Goal: Transaction & Acquisition: Purchase product/service

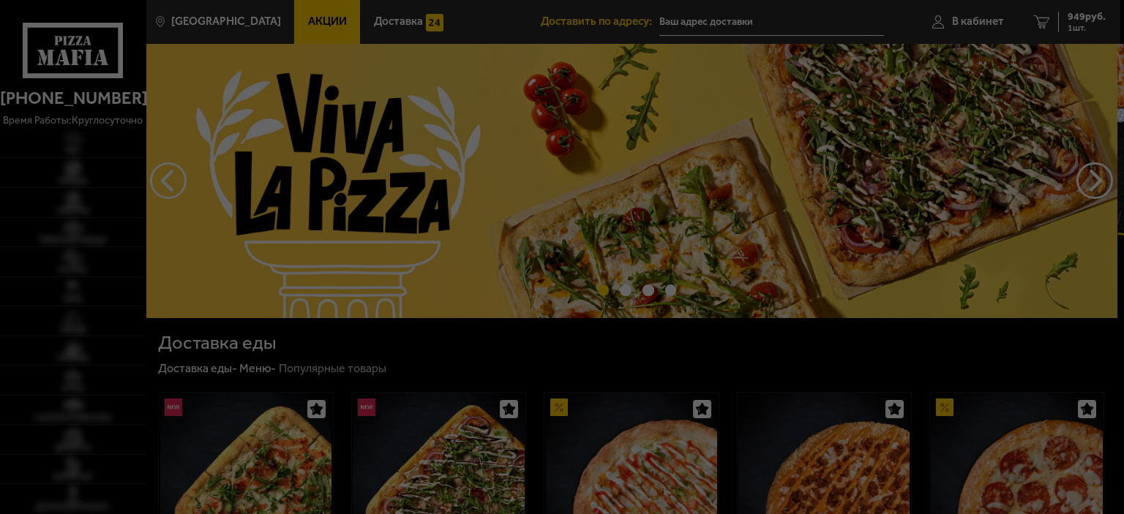
type input "[STREET_ADDRESS]"
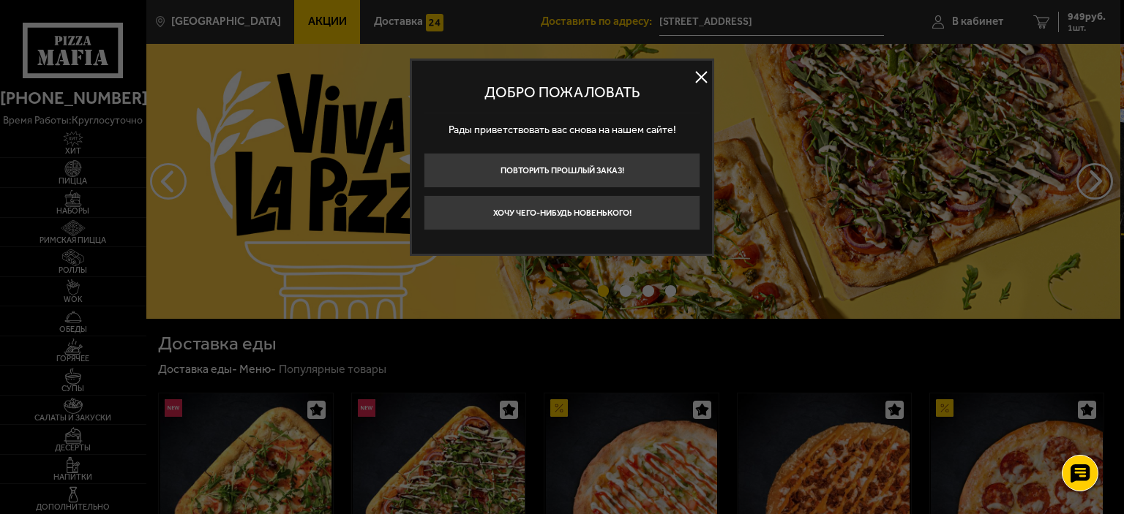
click at [705, 68] on button at bounding box center [701, 78] width 22 height 22
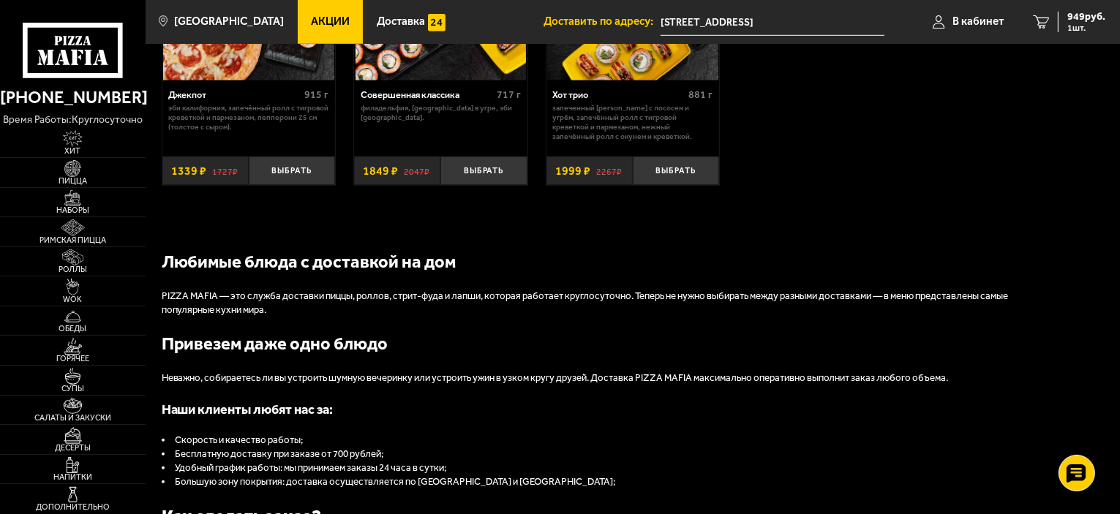
scroll to position [1317, 0]
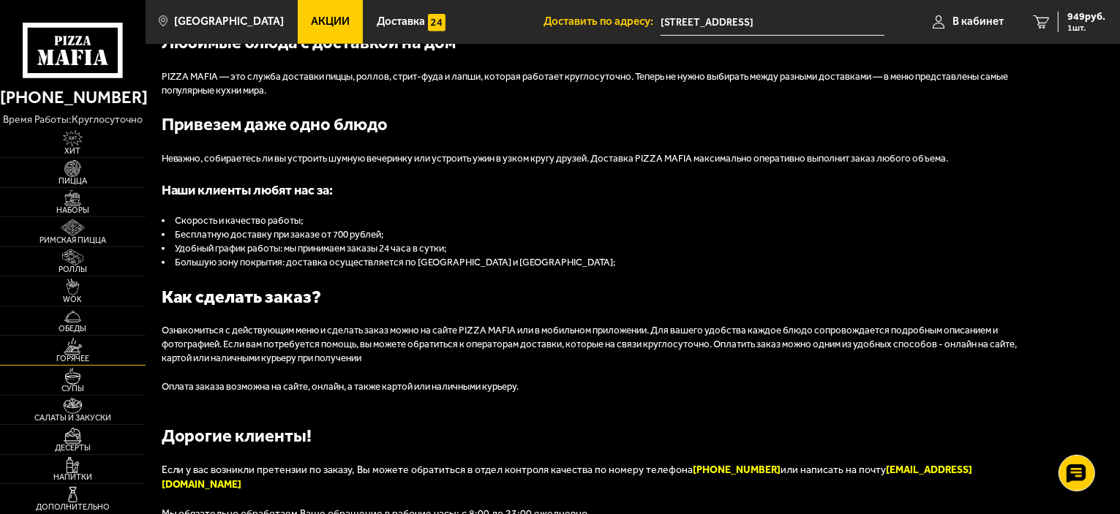
click at [68, 350] on img at bounding box center [72, 346] width 45 height 17
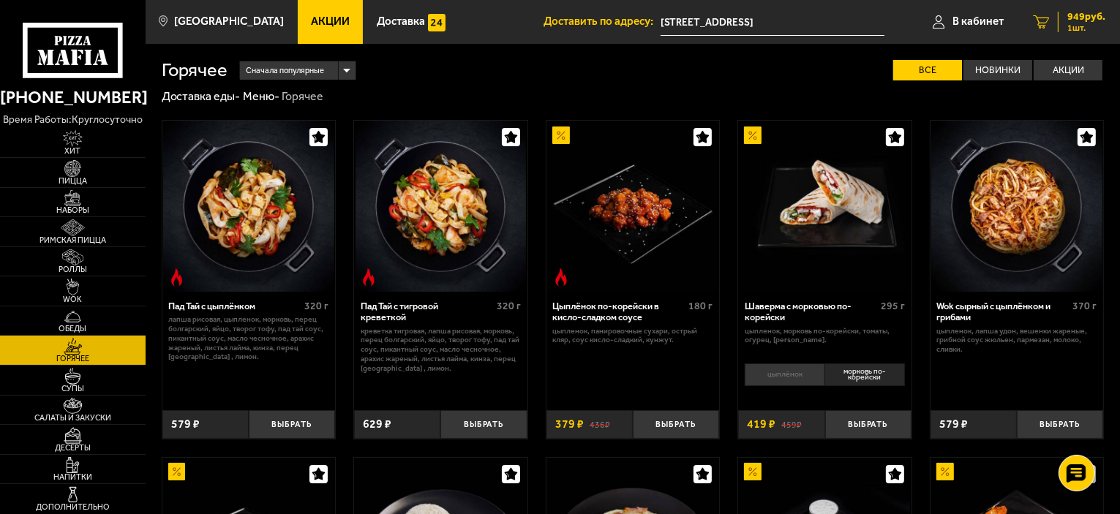
click at [1063, 20] on div "949 руб. 1 шт." at bounding box center [1082, 22] width 48 height 20
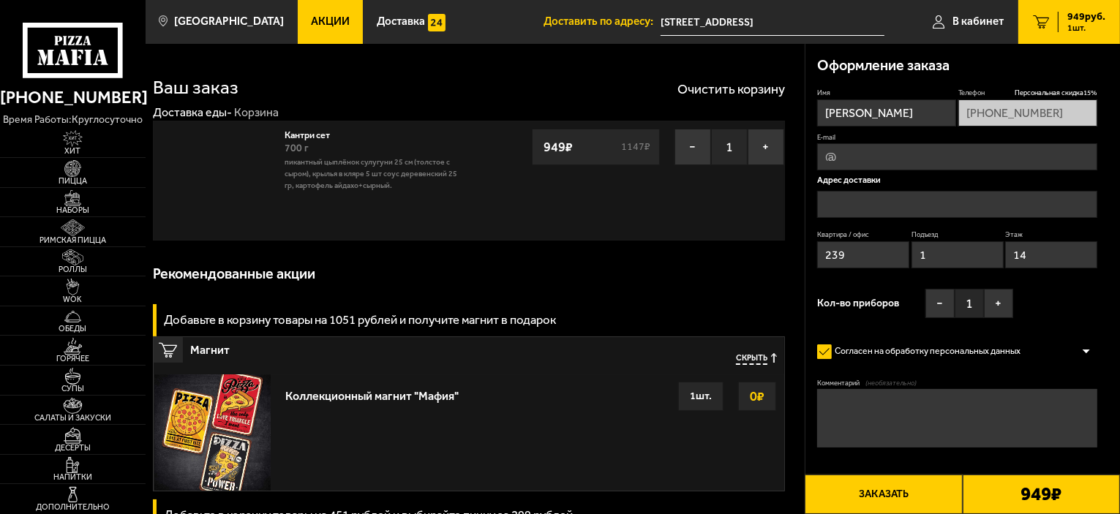
type input "[STREET_ADDRESS]"
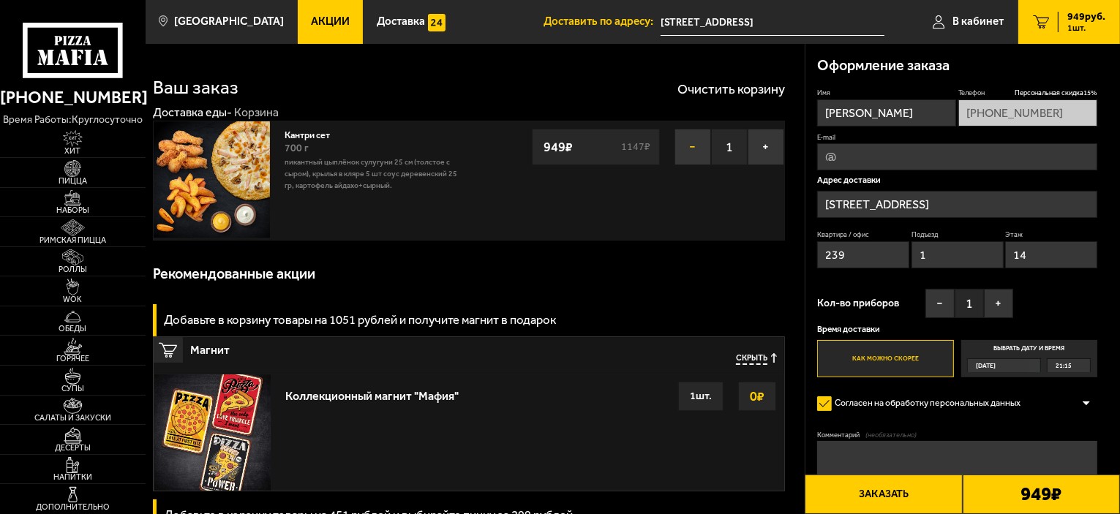
click at [691, 143] on button "−" at bounding box center [692, 147] width 37 height 37
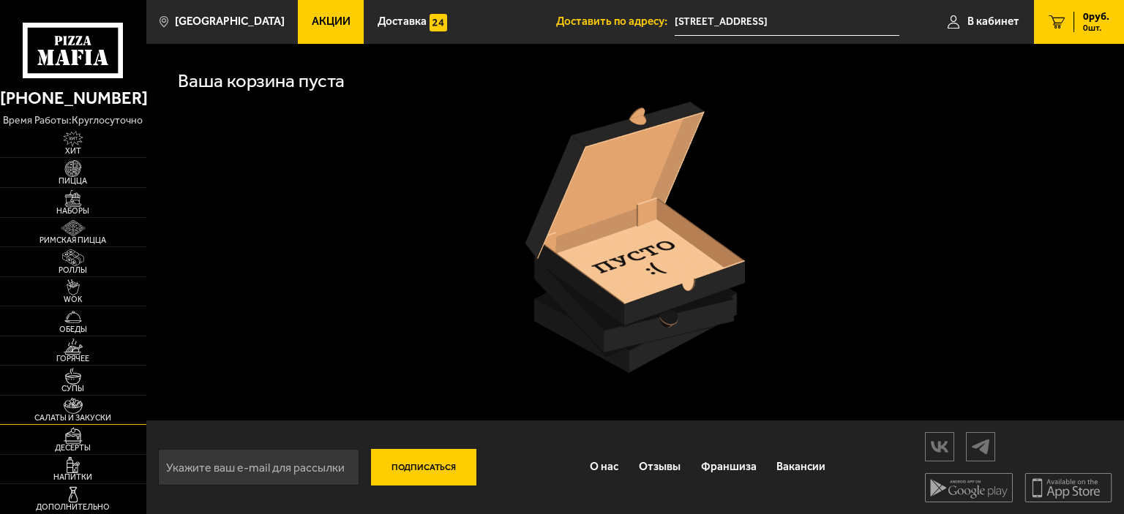
click at [105, 412] on link "Салаты и закуски" at bounding box center [73, 410] width 146 height 29
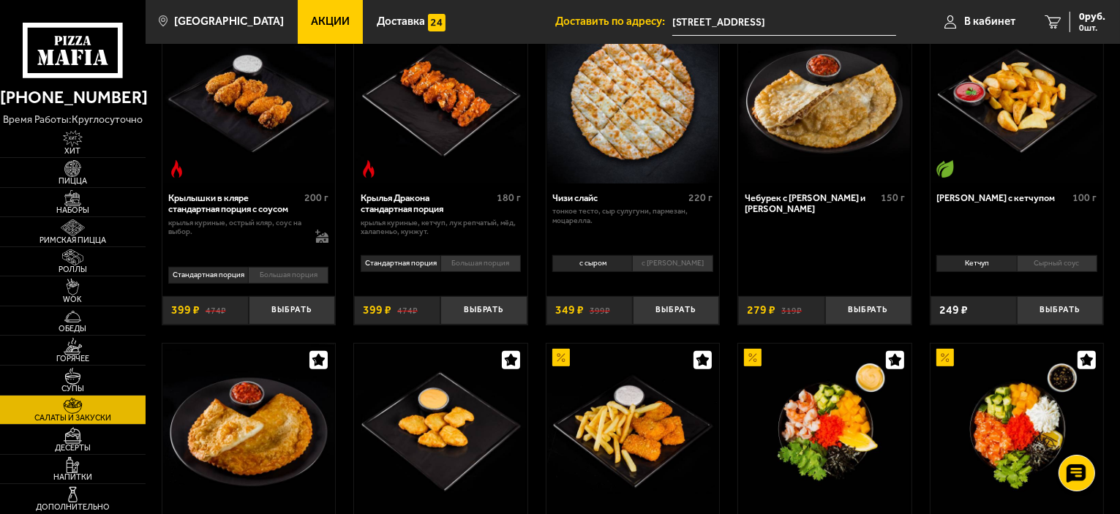
scroll to position [73, 0]
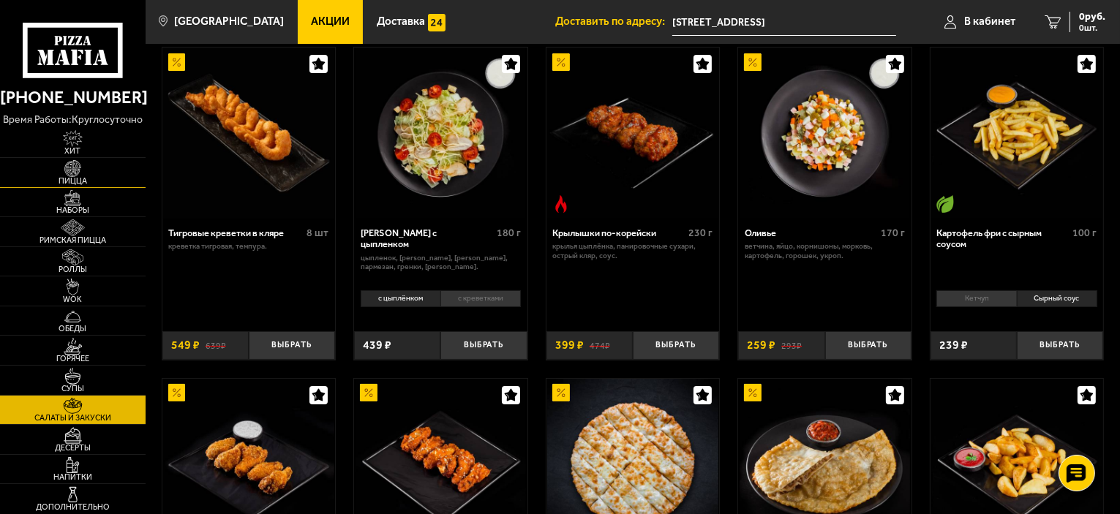
click at [78, 172] on img at bounding box center [72, 168] width 45 height 17
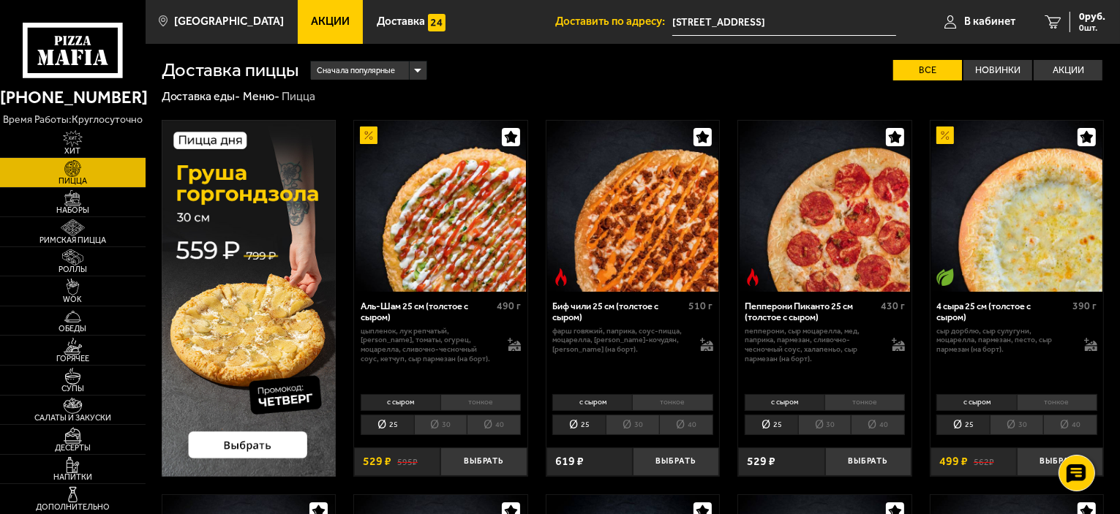
click at [689, 424] on li "40" at bounding box center [686, 425] width 54 height 20
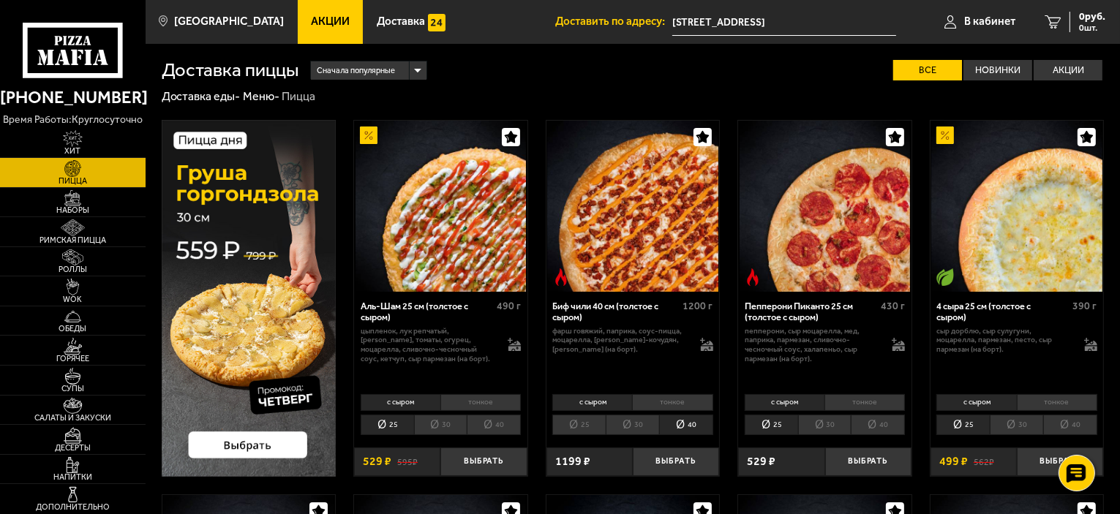
click at [573, 421] on li "25" at bounding box center [578, 425] width 53 height 20
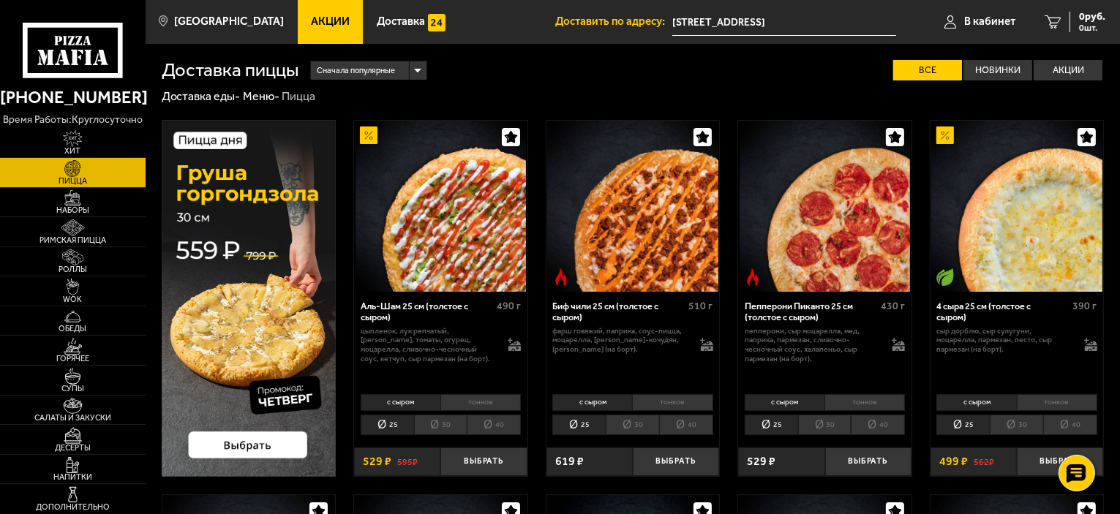
click at [505, 426] on li "40" at bounding box center [494, 425] width 54 height 20
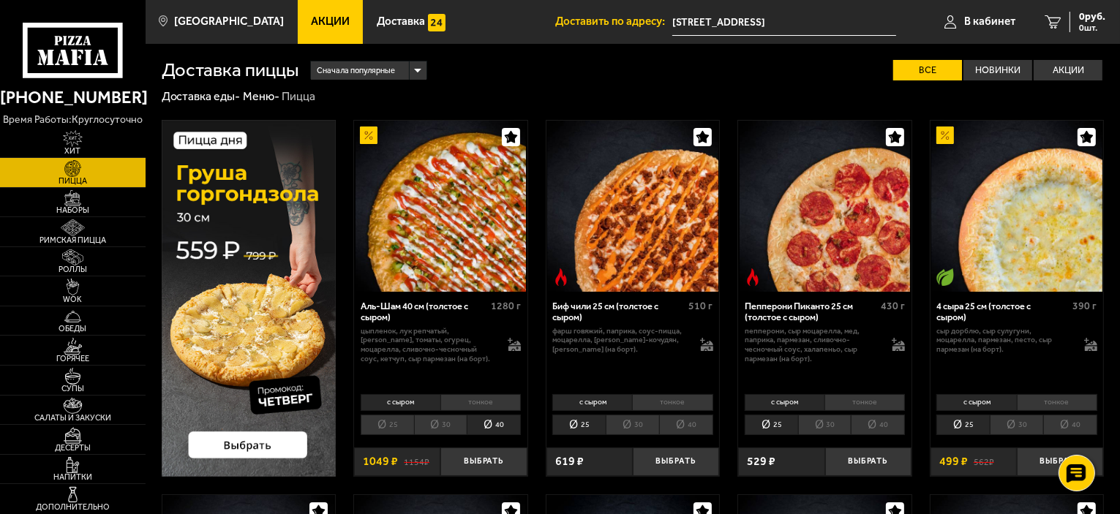
click at [372, 421] on li "25" at bounding box center [387, 425] width 53 height 20
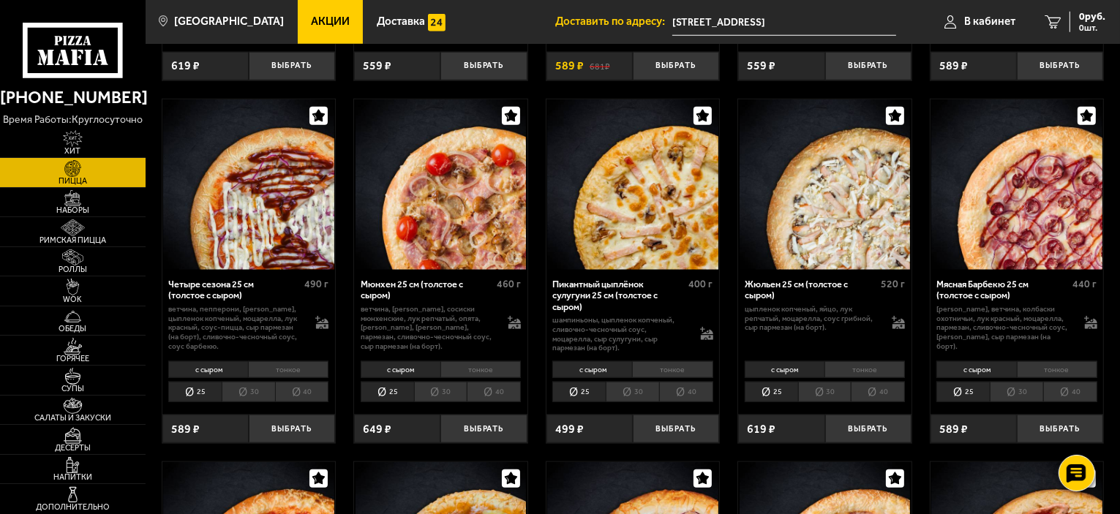
scroll to position [1486, 0]
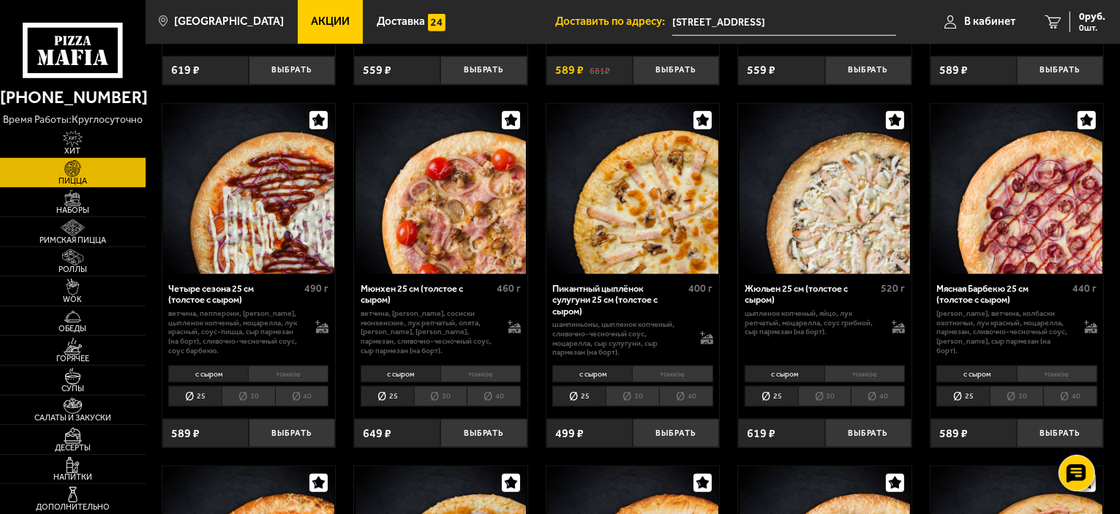
click at [885, 400] on li "40" at bounding box center [878, 396] width 54 height 20
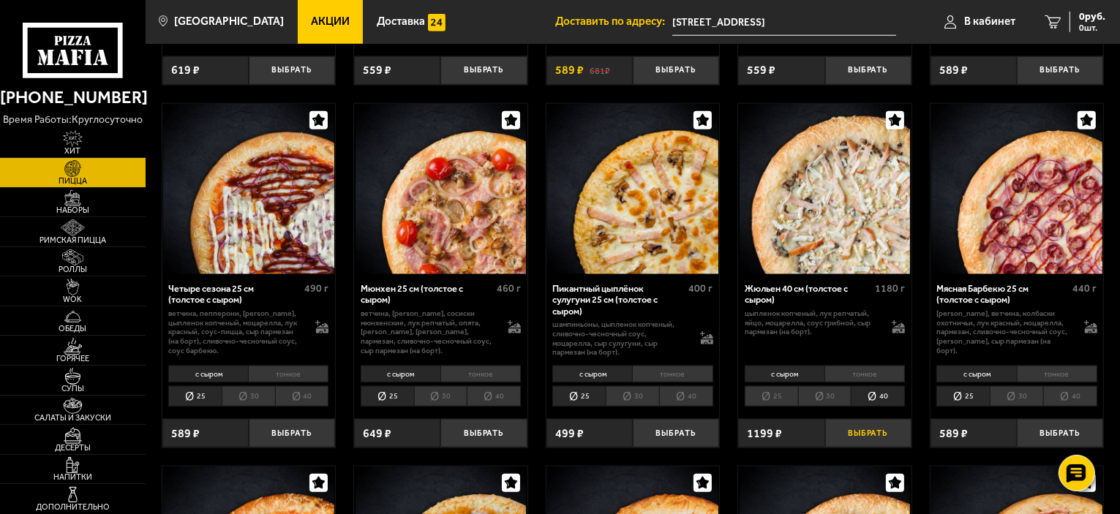
click at [875, 434] on button "Выбрать" at bounding box center [868, 433] width 86 height 29
click at [835, 429] on button "−" at bounding box center [839, 433] width 29 height 29
click at [680, 432] on button "Выбрать" at bounding box center [676, 433] width 86 height 29
click at [700, 401] on li "40" at bounding box center [686, 396] width 54 height 20
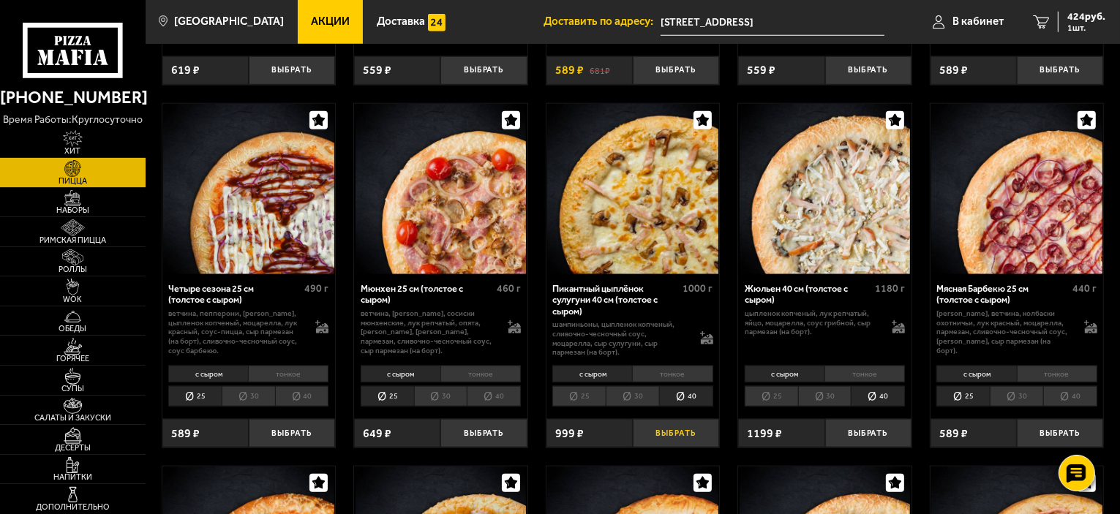
click at [679, 432] on button "Выбрать" at bounding box center [676, 433] width 86 height 29
click at [1061, 18] on span "1273 руб." at bounding box center [1083, 17] width 44 height 10
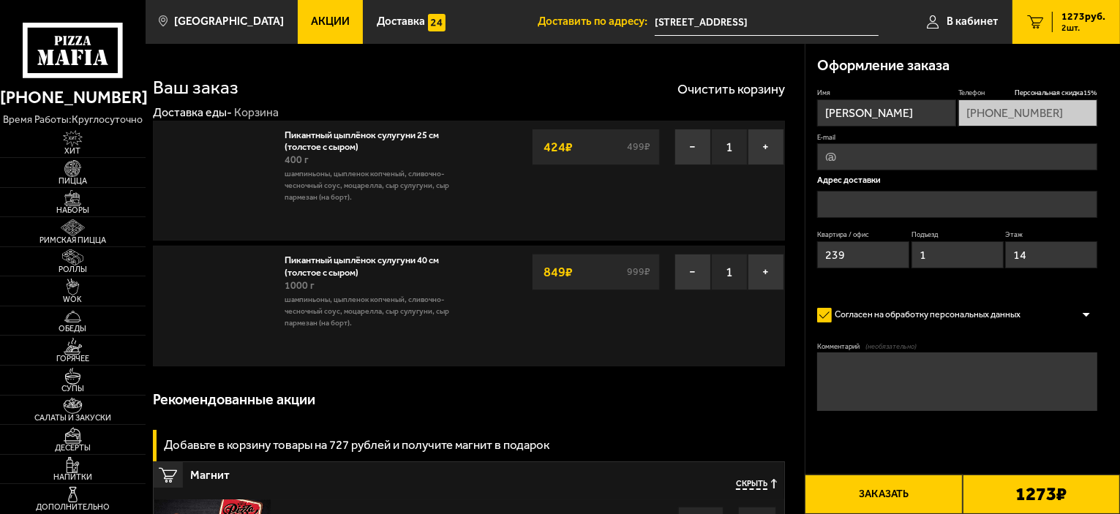
type input "[STREET_ADDRESS]"
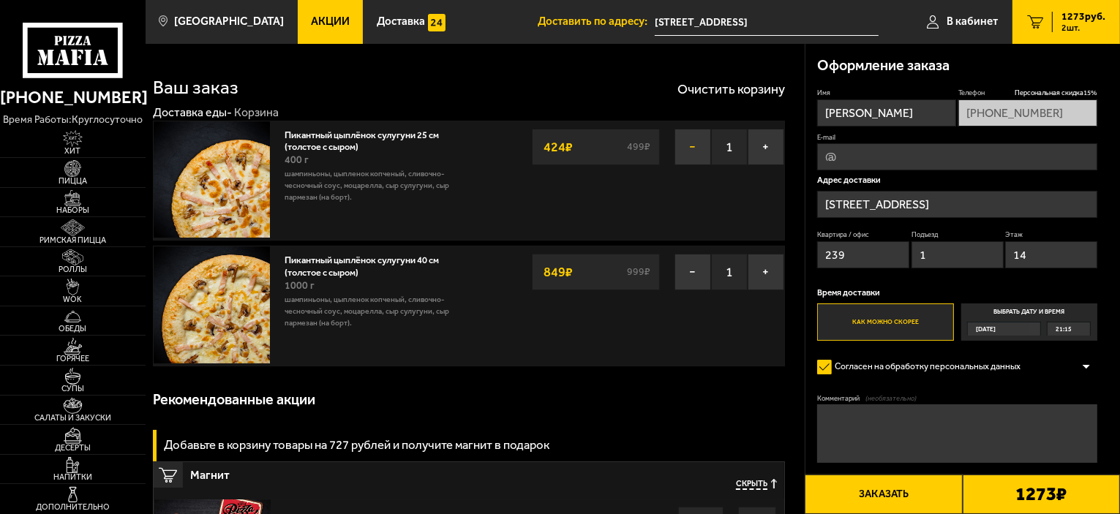
click at [691, 146] on button "−" at bounding box center [692, 147] width 37 height 37
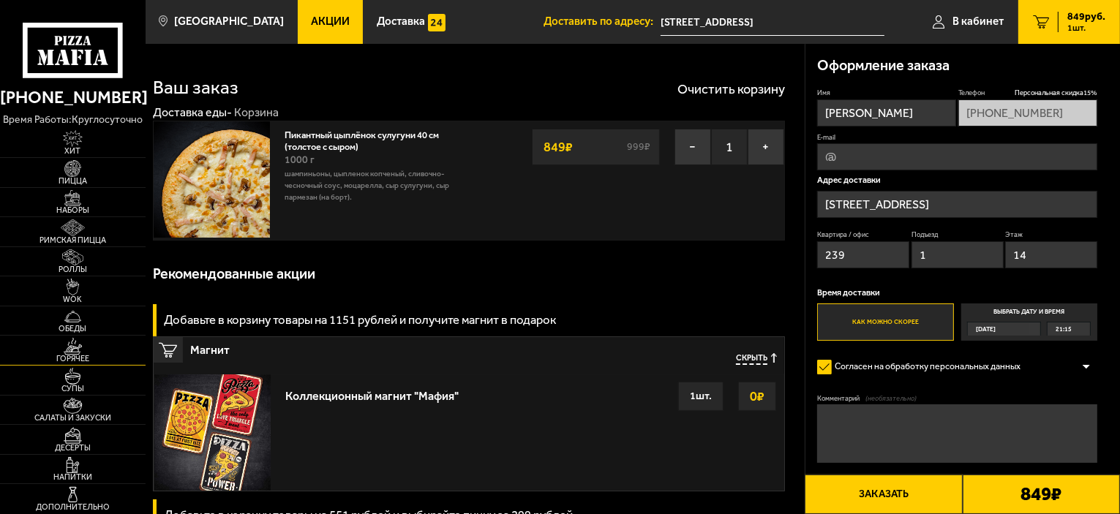
click at [73, 352] on img at bounding box center [72, 346] width 45 height 17
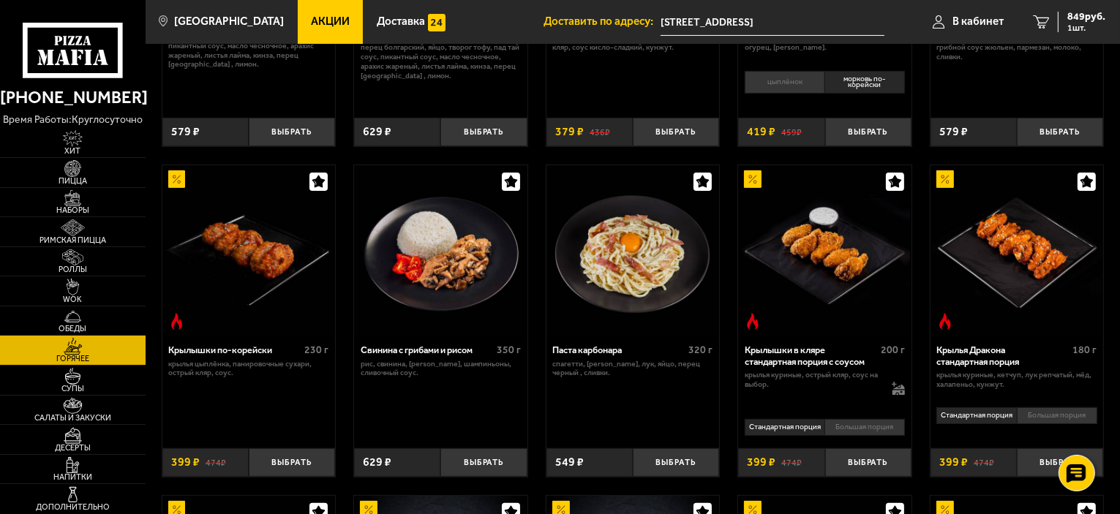
scroll to position [366, 0]
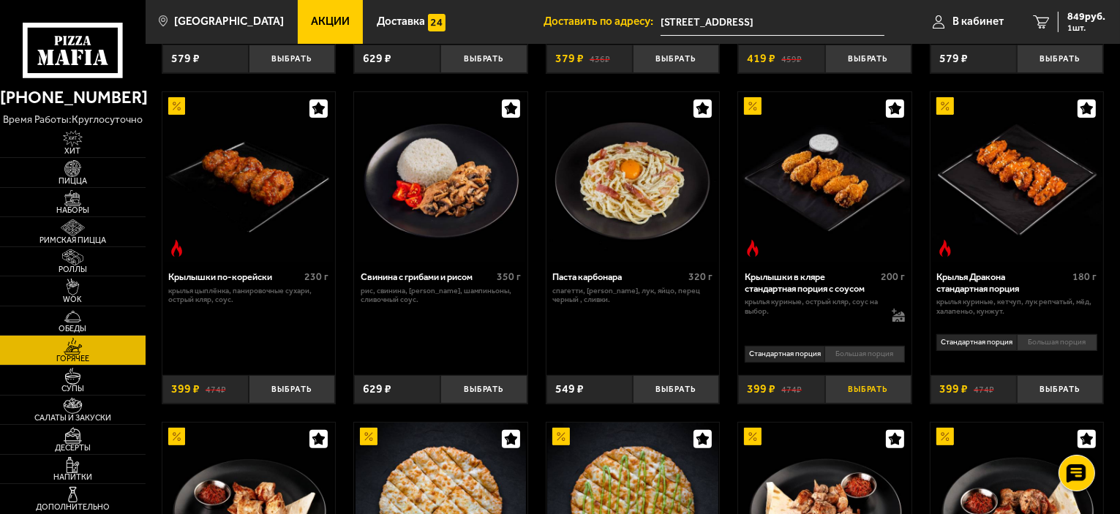
click at [857, 387] on button "Выбрать" at bounding box center [868, 389] width 86 height 29
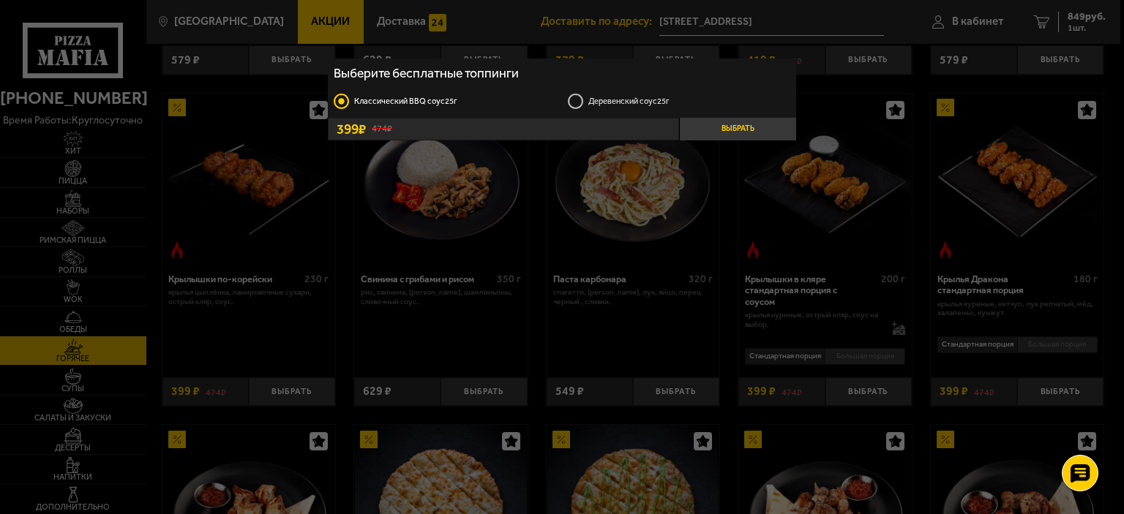
click at [722, 131] on button "Выбрать" at bounding box center [737, 129] width 117 height 22
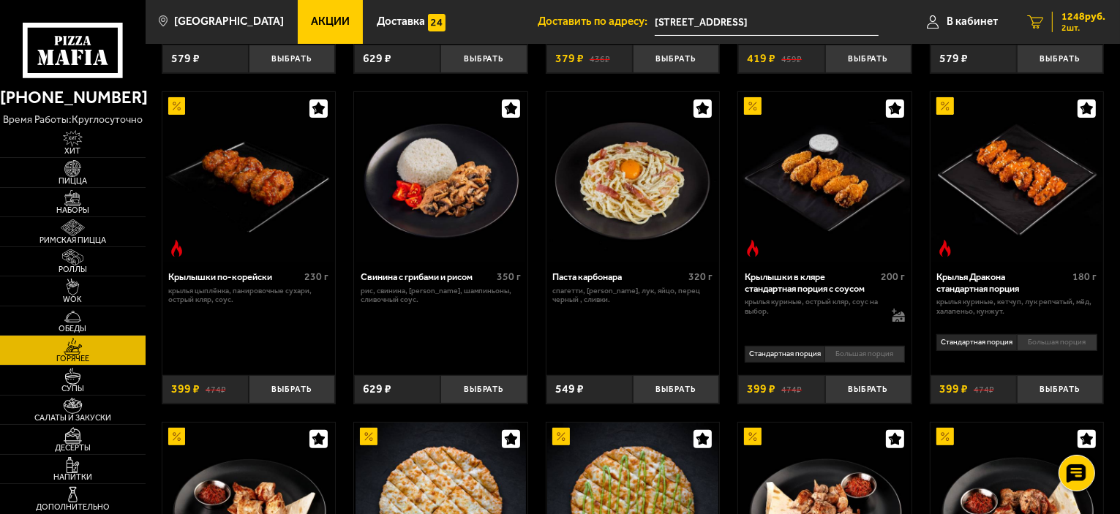
click at [1073, 29] on span "2 шт." at bounding box center [1083, 27] width 44 height 9
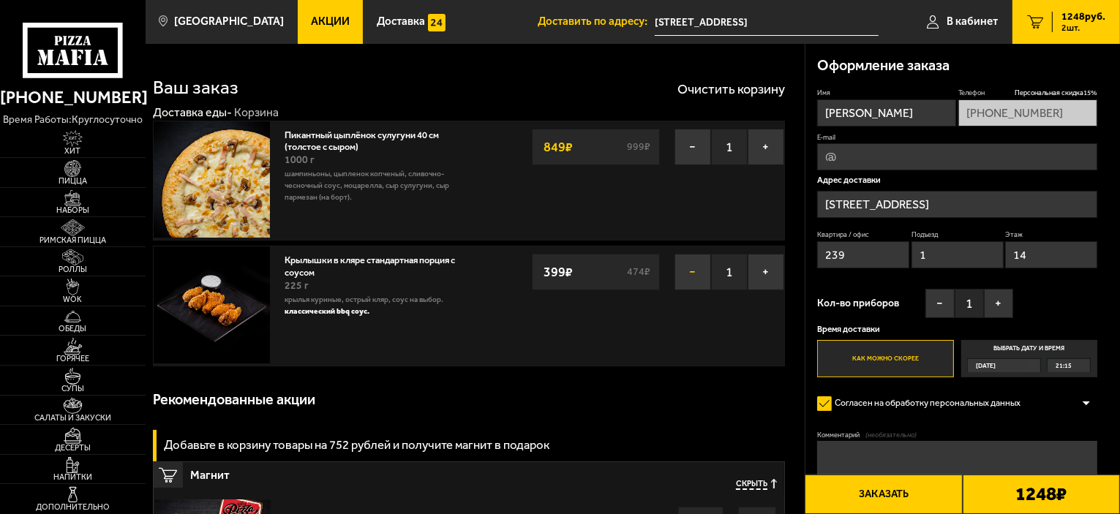
click at [699, 273] on button "−" at bounding box center [692, 272] width 37 height 37
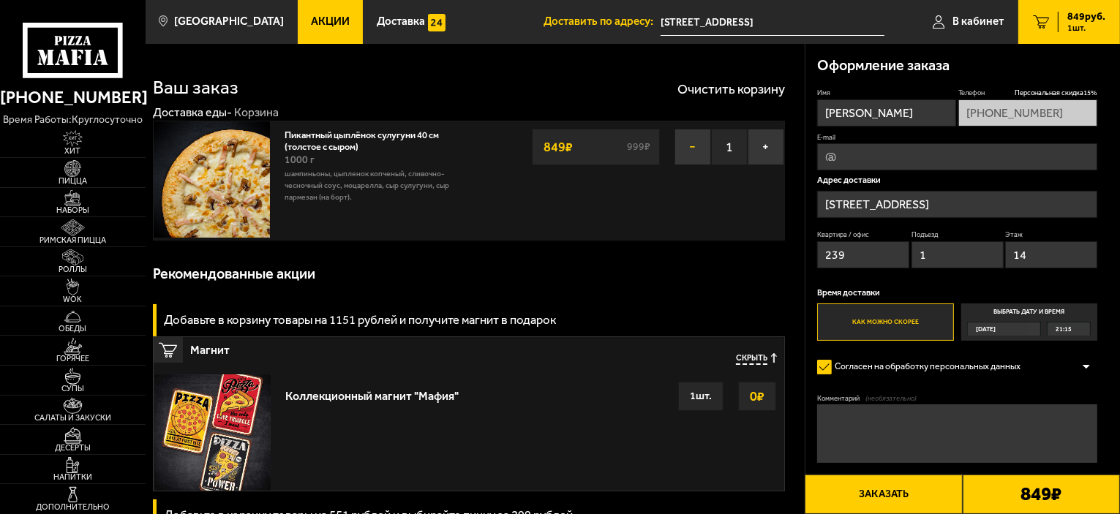
click at [685, 150] on button "−" at bounding box center [692, 147] width 37 height 37
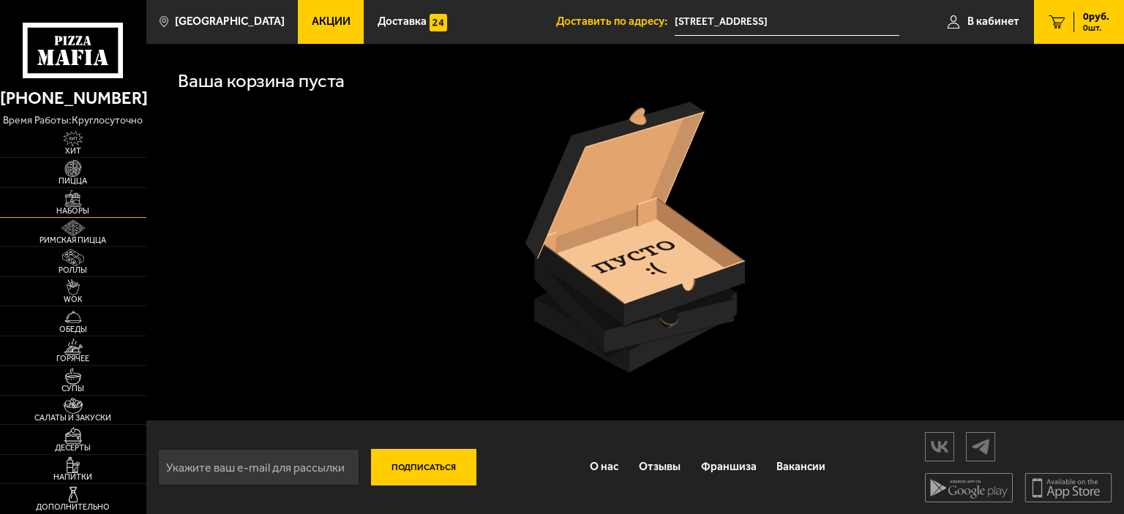
click at [82, 207] on span "Наборы" at bounding box center [73, 211] width 146 height 8
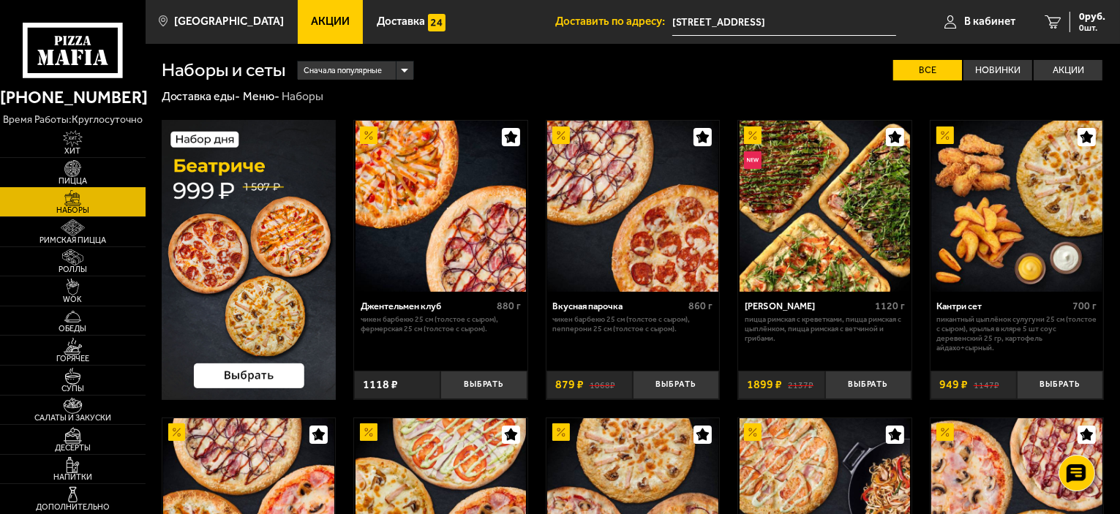
click at [82, 172] on img at bounding box center [72, 168] width 45 height 17
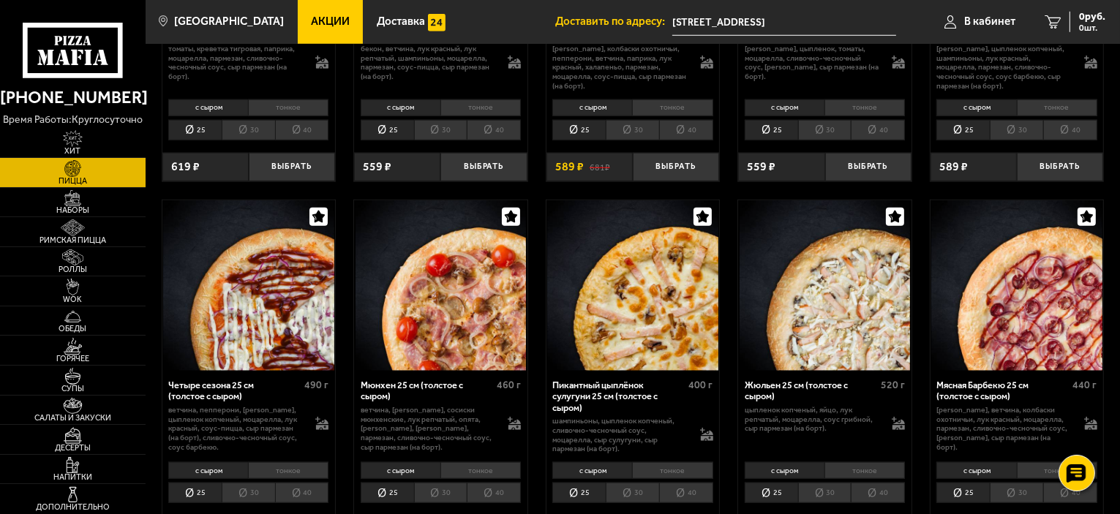
scroll to position [1463, 0]
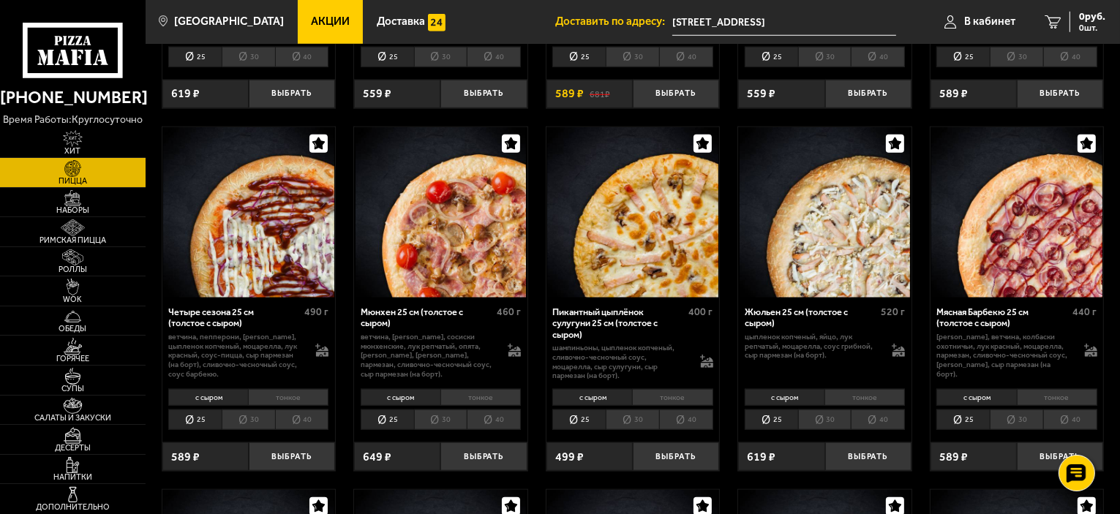
click at [684, 421] on li "40" at bounding box center [686, 420] width 54 height 20
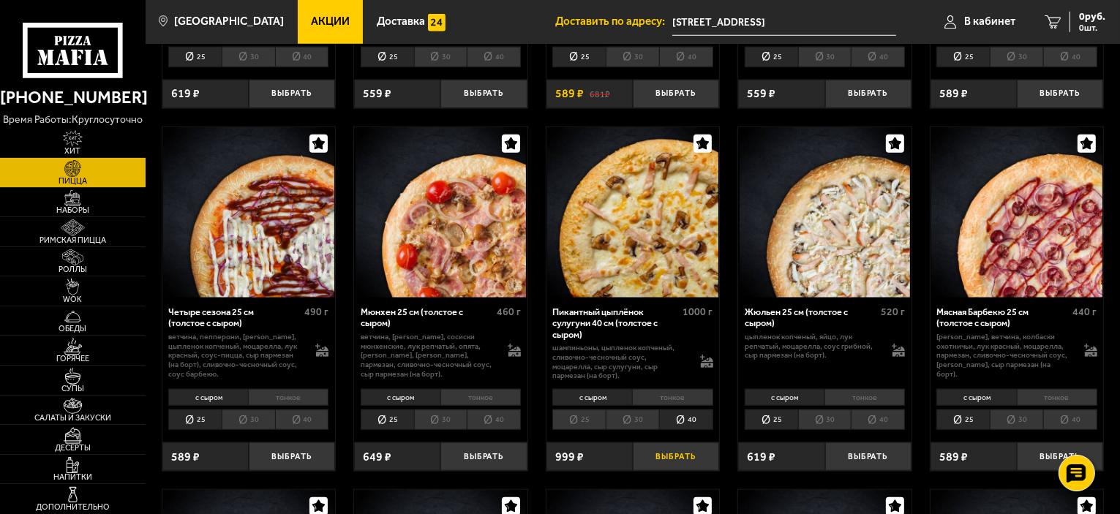
click at [677, 454] on button "Выбрать" at bounding box center [676, 457] width 86 height 29
click at [1074, 32] on span "1 шт." at bounding box center [1086, 27] width 38 height 9
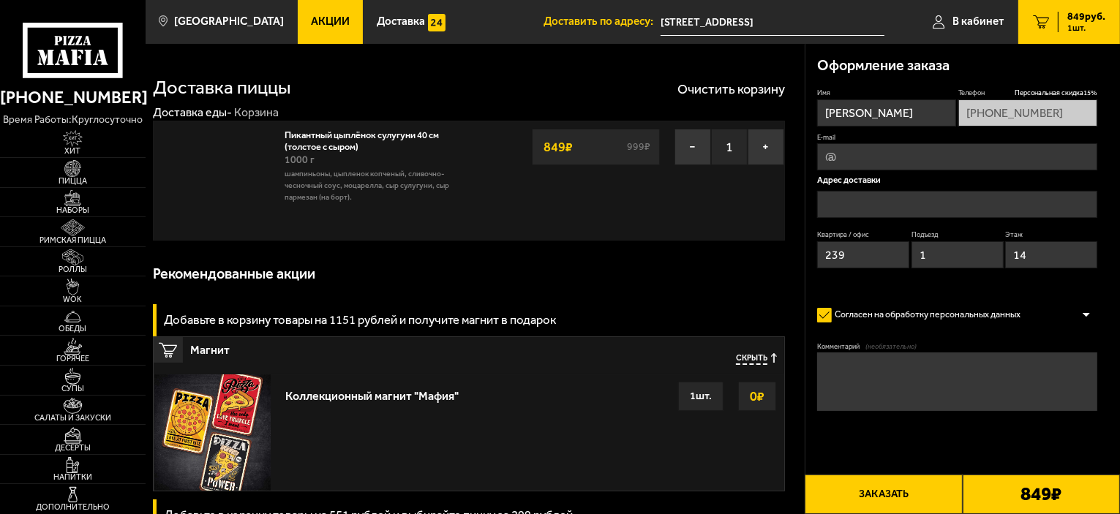
type input "[STREET_ADDRESS]"
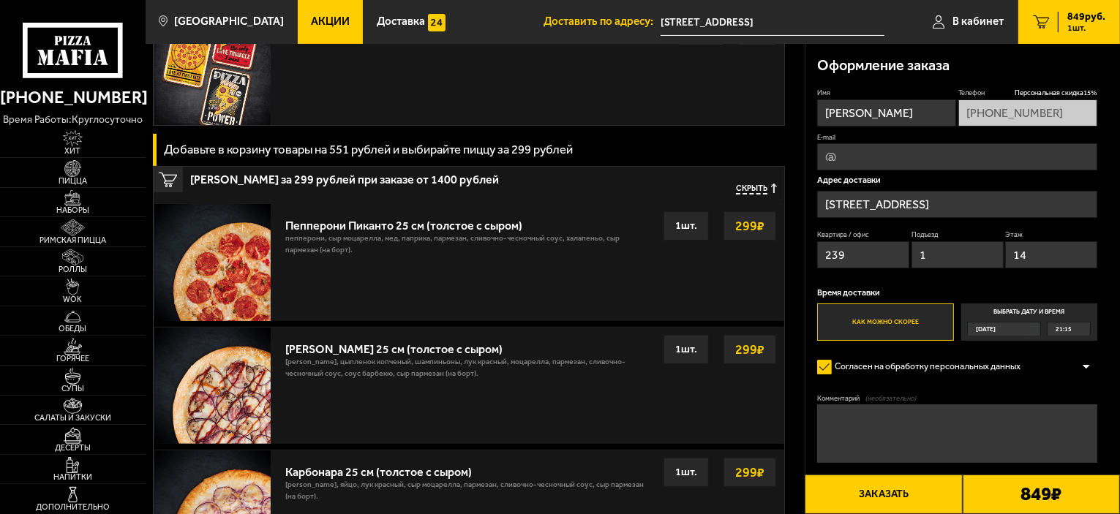
scroll to position [293, 0]
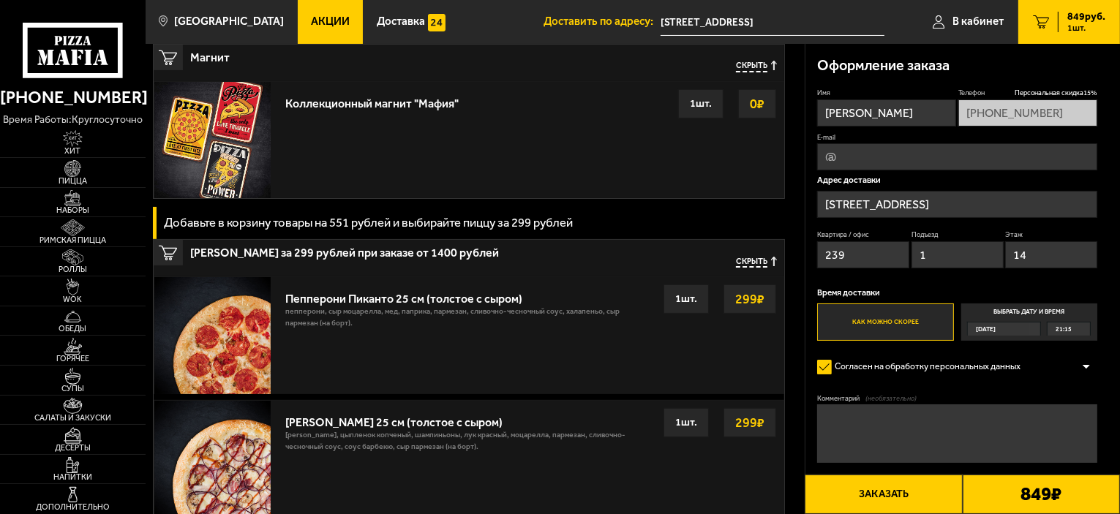
click at [753, 301] on strong "299 ₽" at bounding box center [749, 299] width 37 height 28
click at [682, 296] on div "1 шт." at bounding box center [685, 299] width 45 height 29
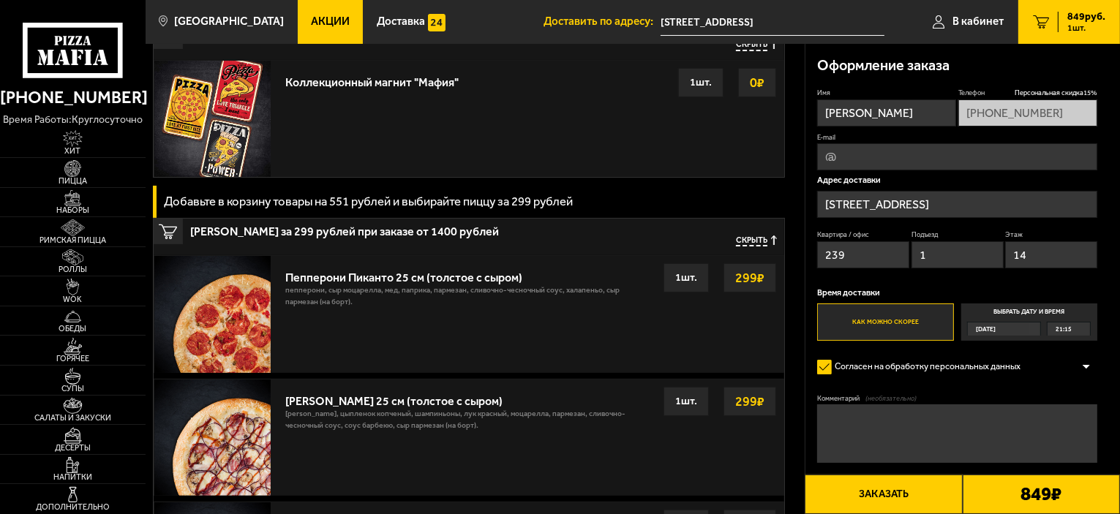
scroll to position [0, 0]
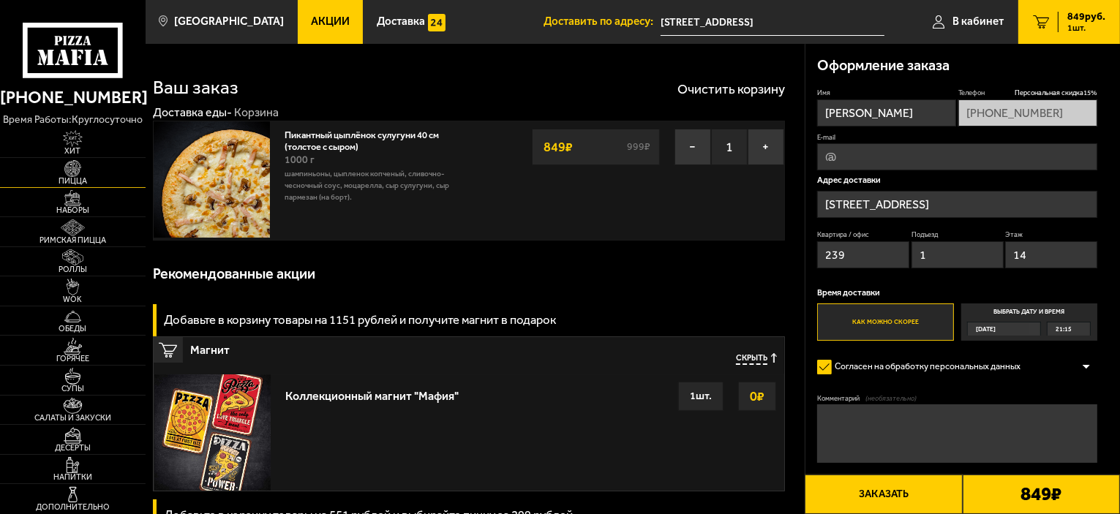
click at [76, 164] on img at bounding box center [72, 168] width 45 height 17
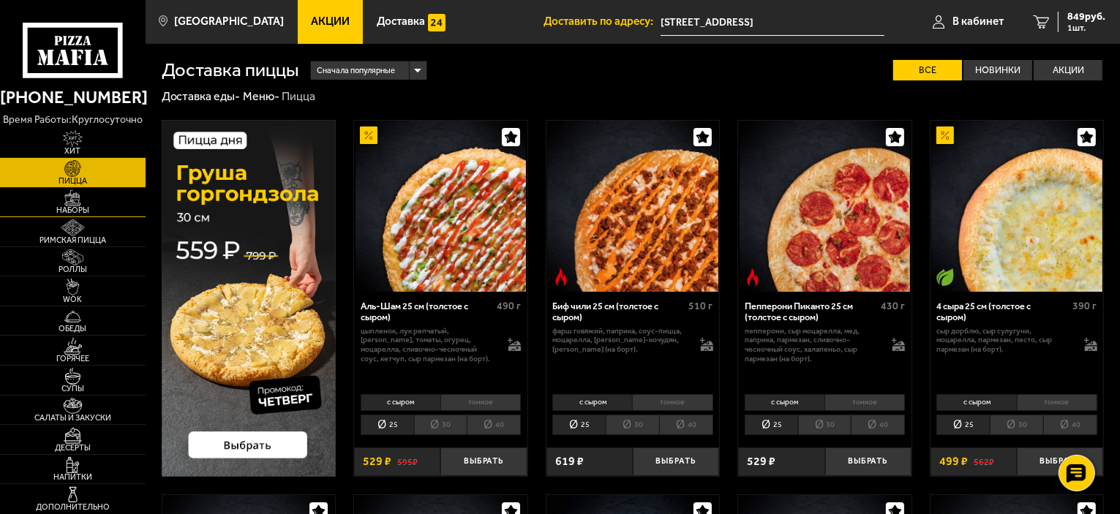
click at [58, 202] on img at bounding box center [72, 198] width 45 height 17
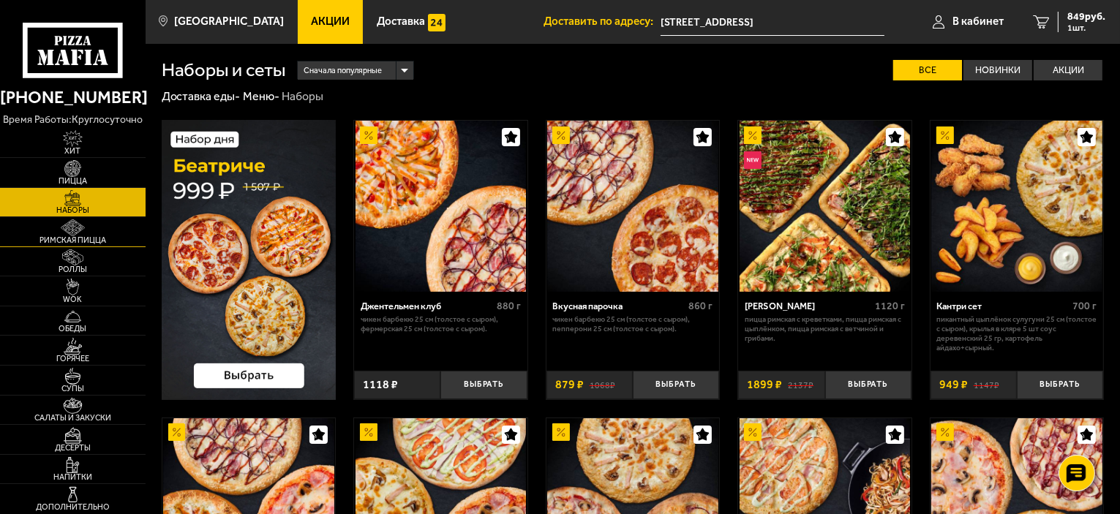
click at [67, 244] on span "Римская пицца" at bounding box center [73, 240] width 146 height 8
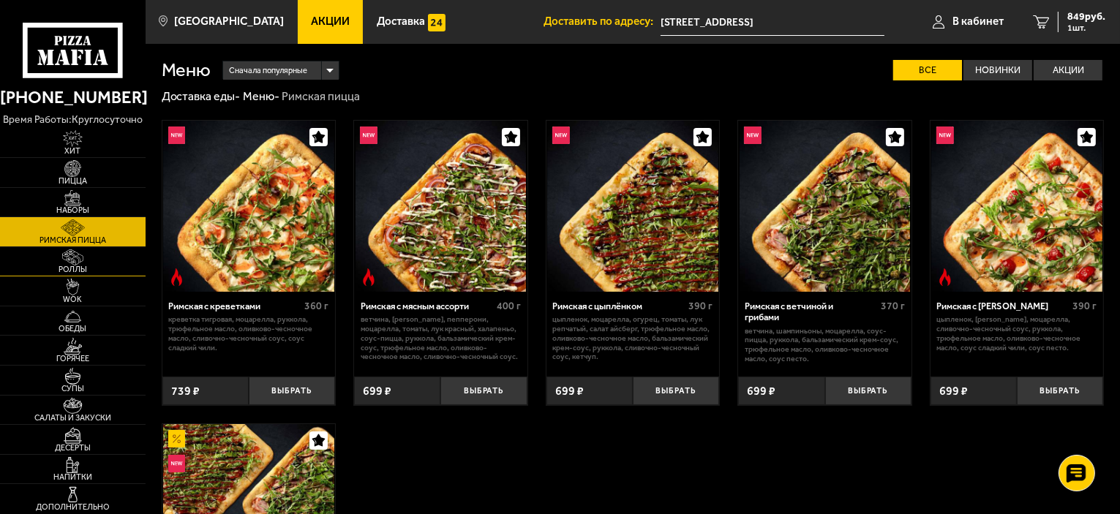
click at [68, 268] on span "Роллы" at bounding box center [73, 270] width 146 height 8
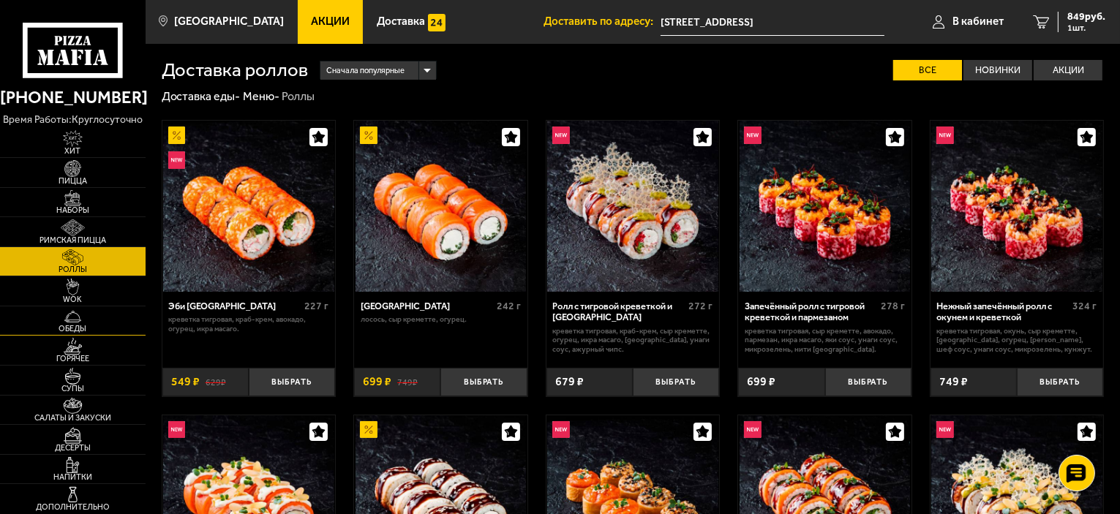
click at [91, 329] on span "Обеды" at bounding box center [73, 329] width 146 height 8
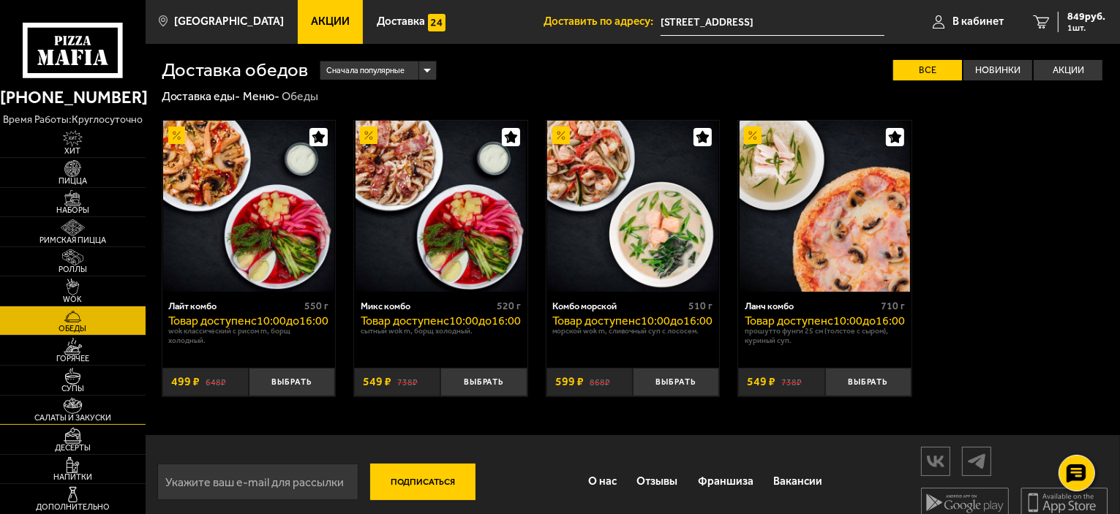
click at [87, 406] on img at bounding box center [72, 406] width 45 height 17
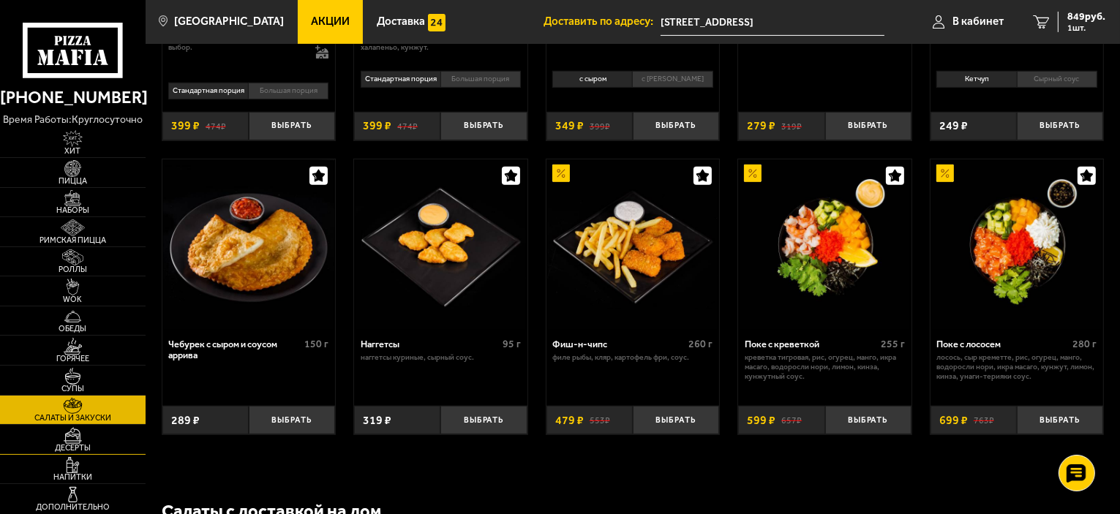
scroll to position [550, 0]
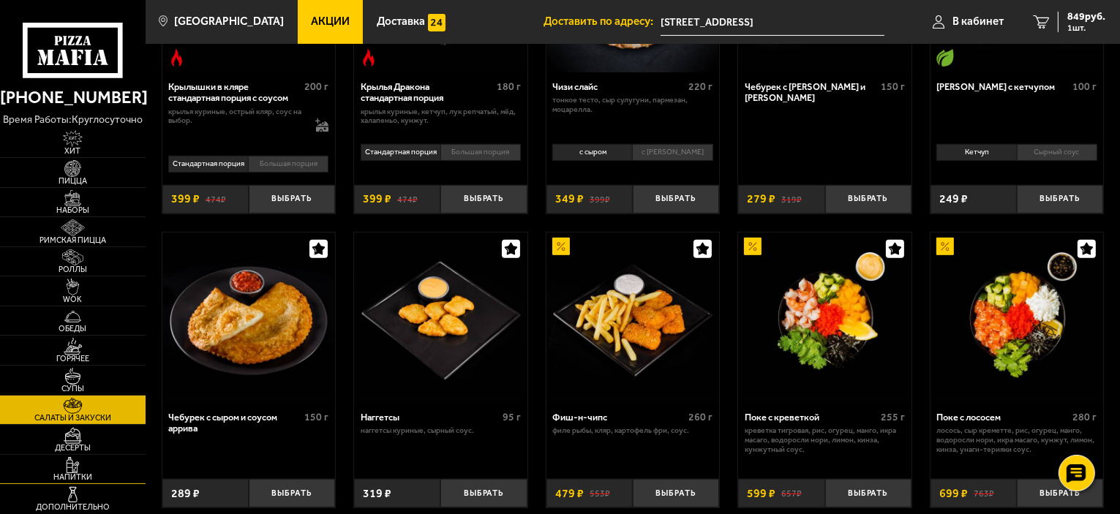
click at [97, 475] on span "Напитки" at bounding box center [73, 477] width 146 height 8
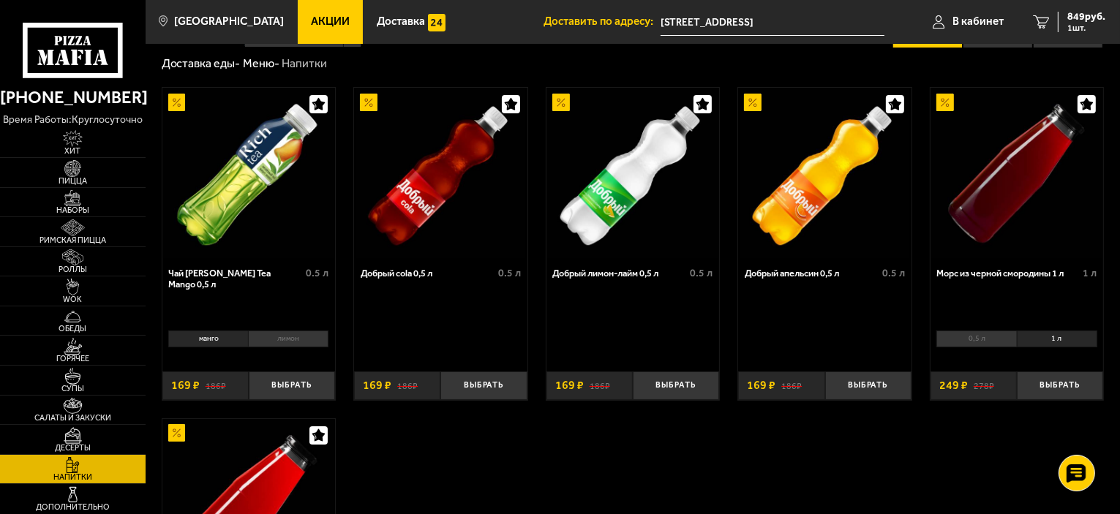
scroll to position [17, 0]
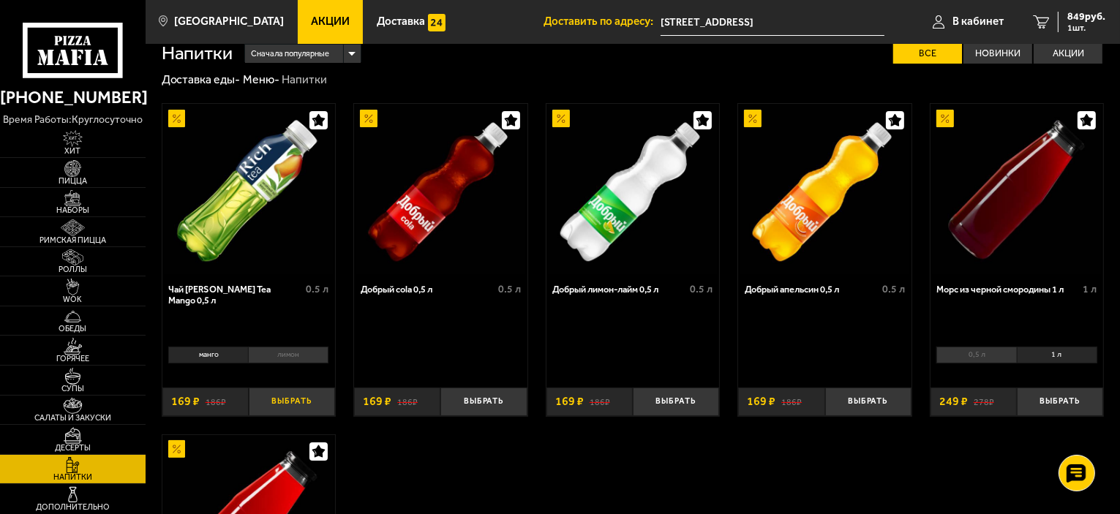
click at [281, 402] on button "Выбрать" at bounding box center [292, 402] width 86 height 29
click at [1065, 12] on span "1018 руб." at bounding box center [1083, 17] width 44 height 10
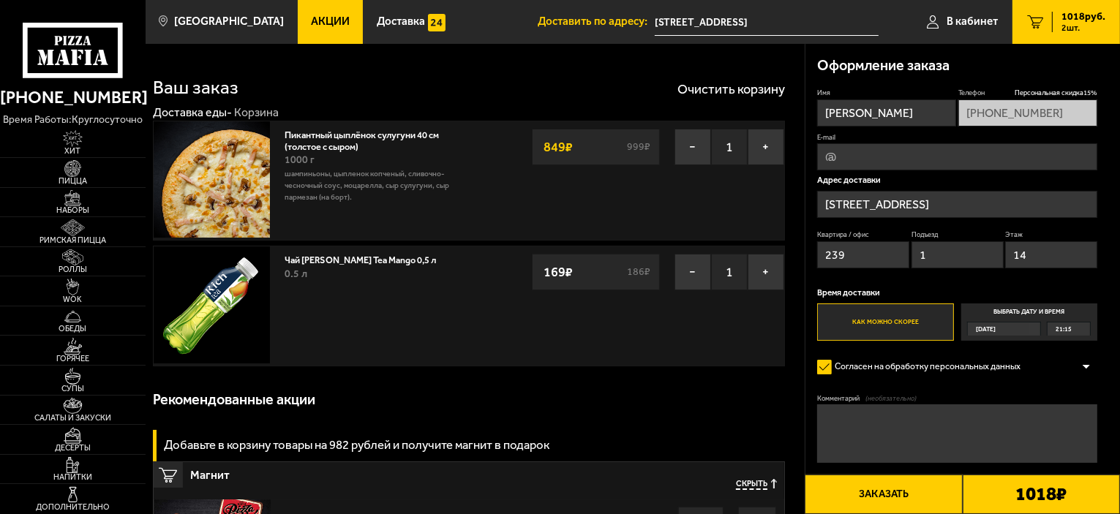
click at [892, 498] on button "Заказать" at bounding box center [883, 494] width 157 height 39
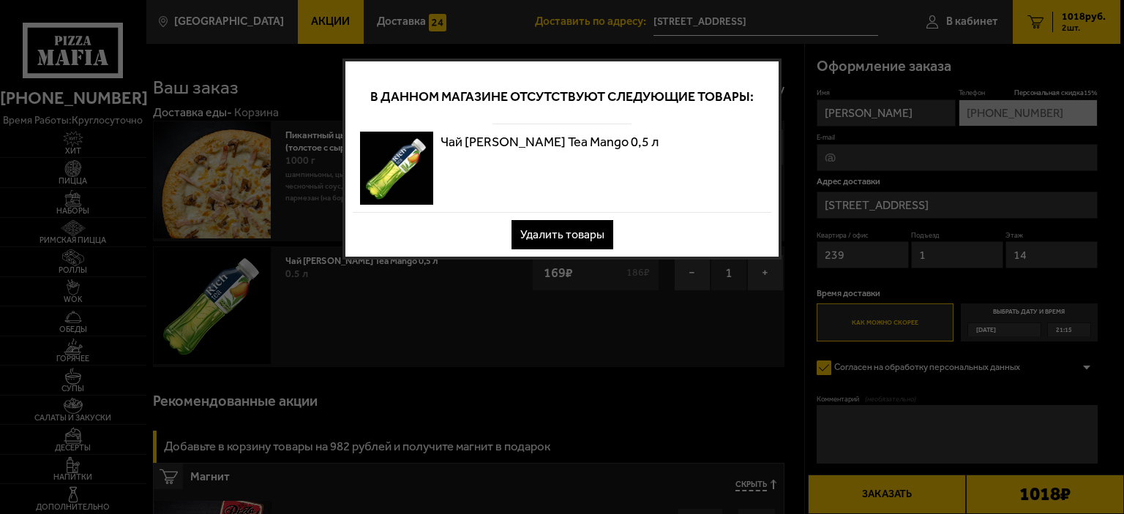
click at [576, 234] on button "Удалить товары" at bounding box center [562, 234] width 102 height 29
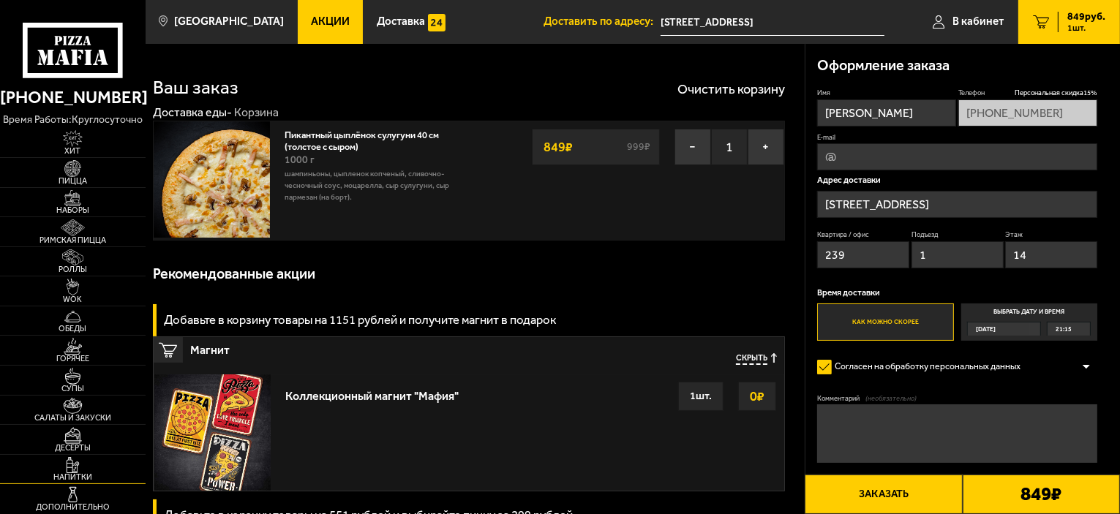
click at [80, 472] on link "Напитки" at bounding box center [73, 469] width 146 height 29
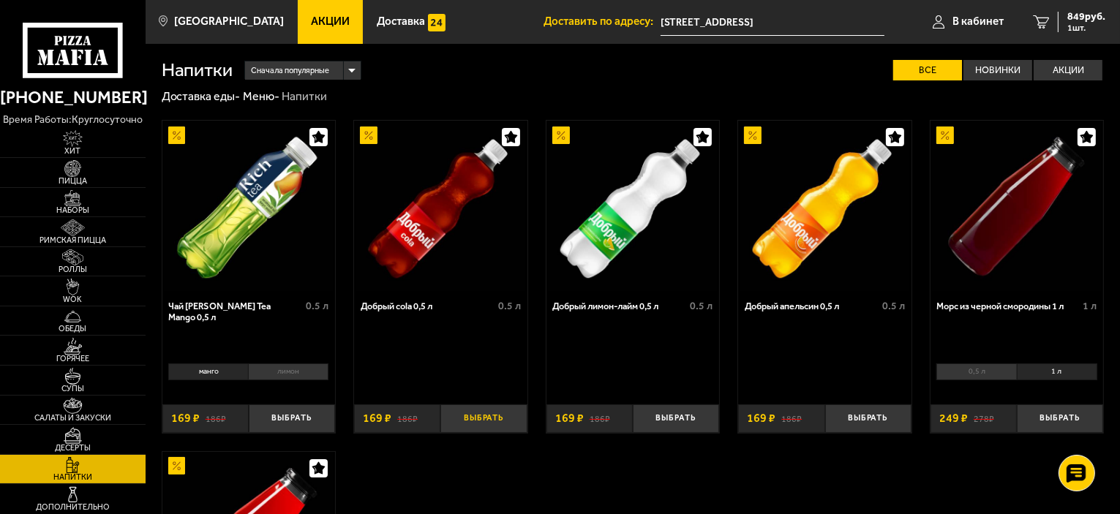
click at [476, 416] on button "Выбрать" at bounding box center [483, 419] width 86 height 29
click at [1077, 20] on span "1018 руб." at bounding box center [1083, 17] width 44 height 10
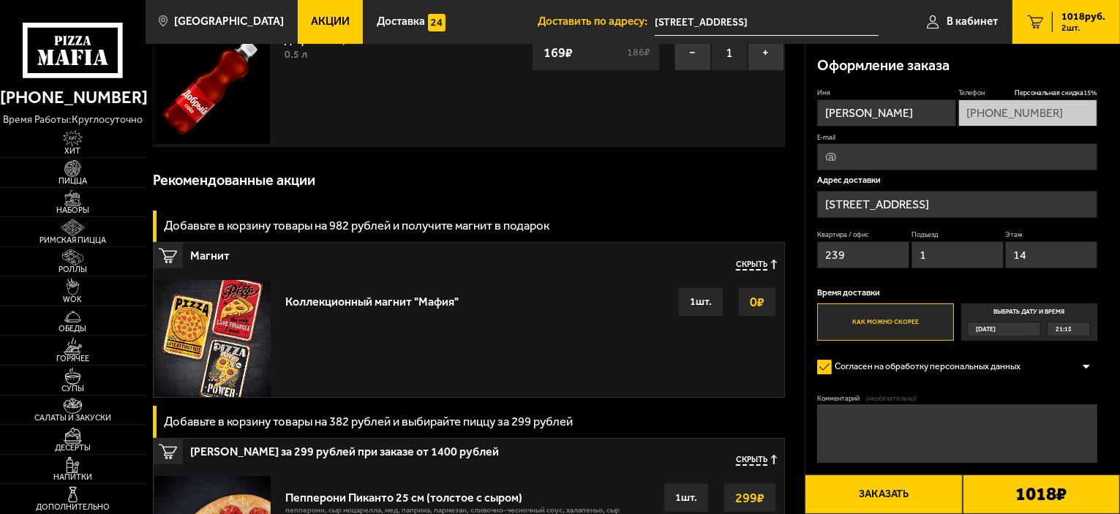
scroll to position [146, 0]
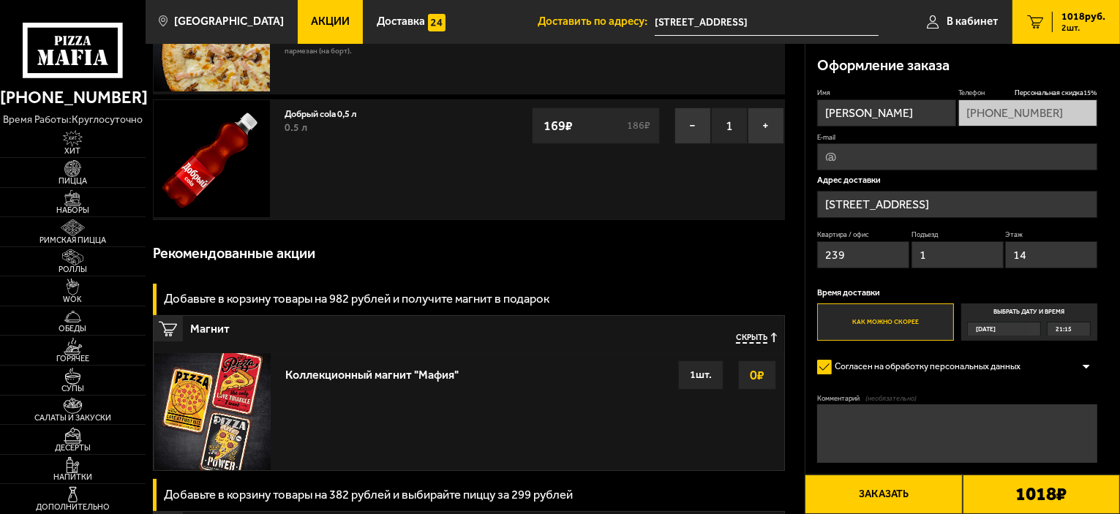
click at [857, 502] on button "Заказать" at bounding box center [883, 494] width 157 height 39
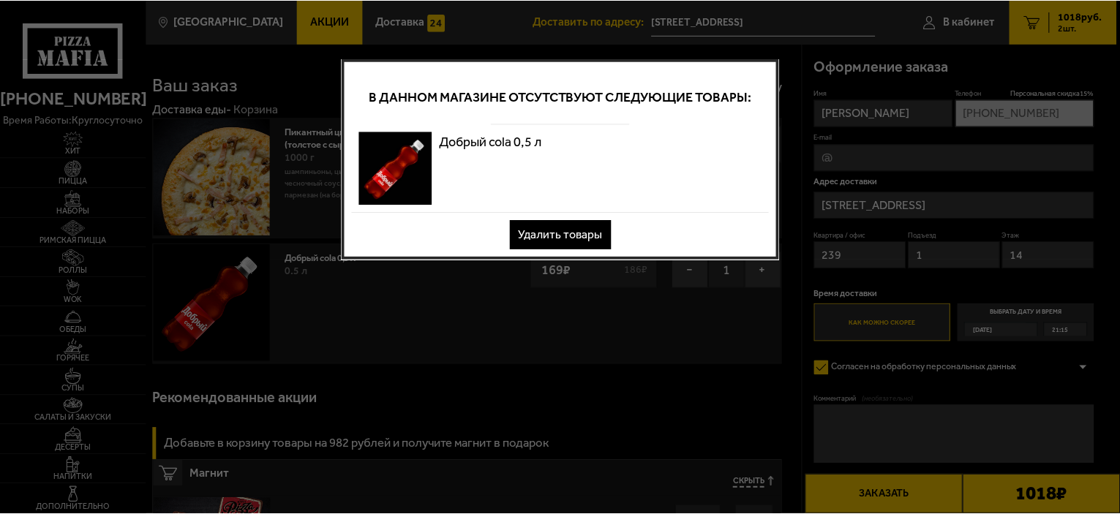
scroll to position [0, 0]
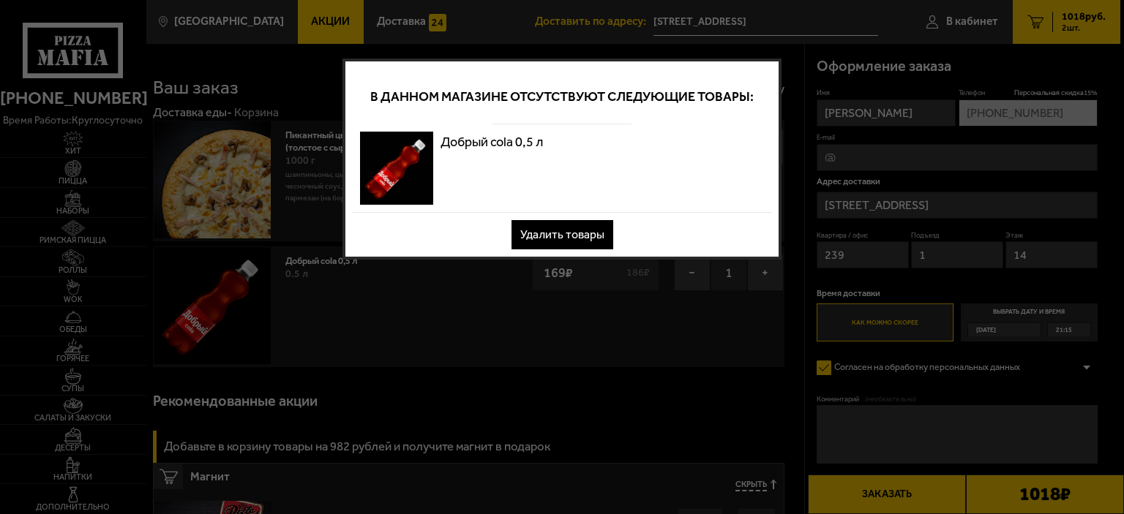
click at [568, 237] on button "Удалить товары" at bounding box center [562, 234] width 102 height 29
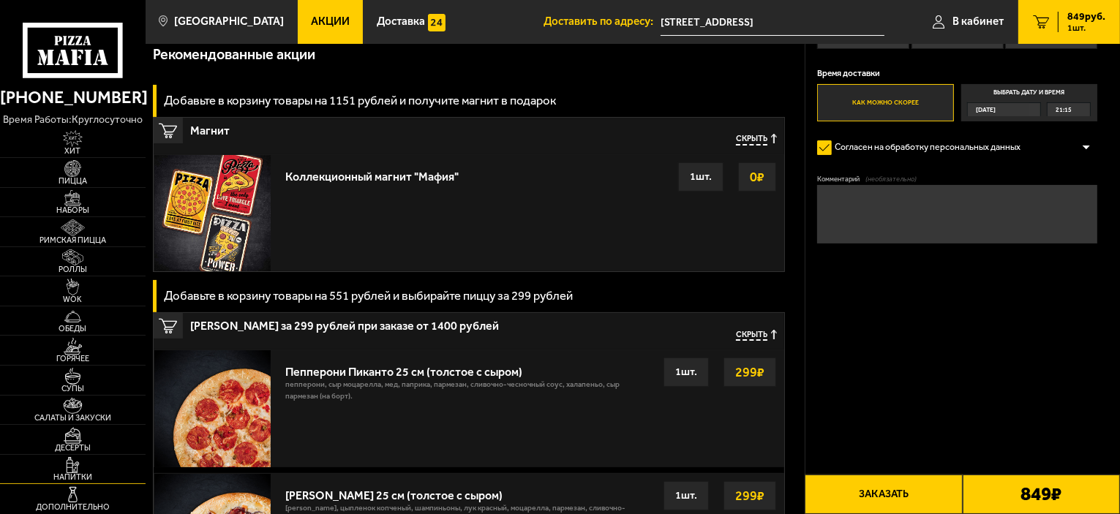
scroll to position [293, 0]
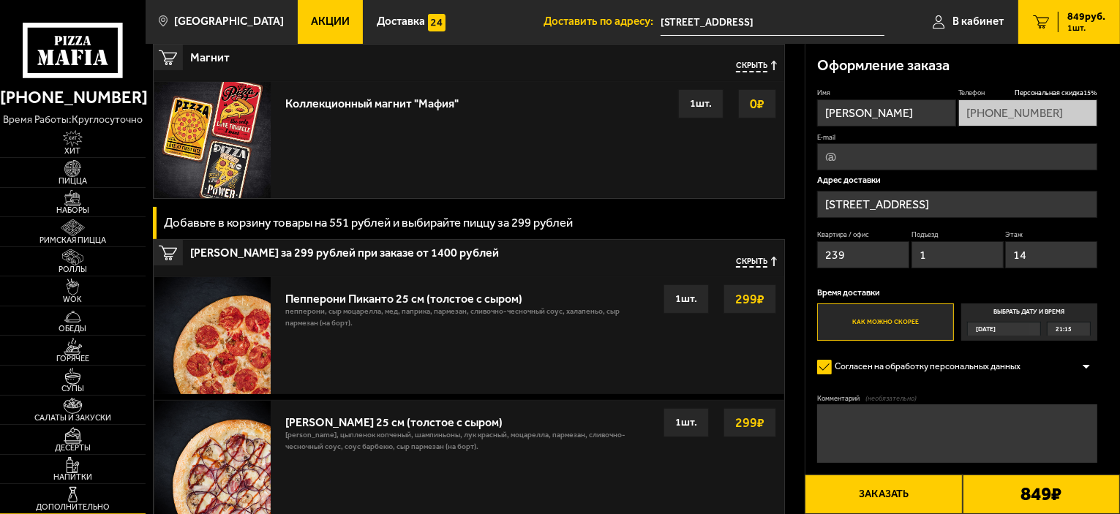
click at [77, 501] on img at bounding box center [72, 494] width 45 height 17
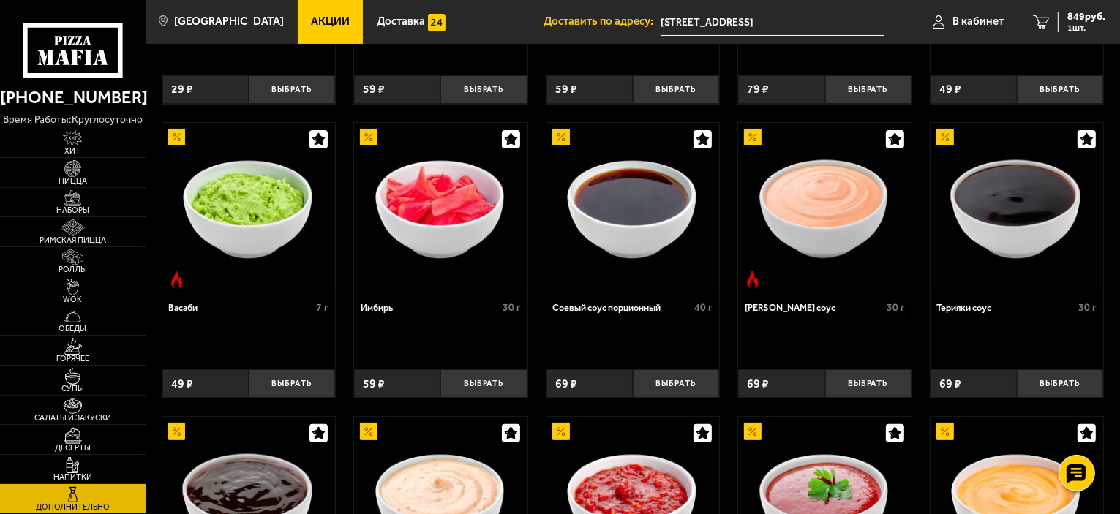
scroll to position [439, 0]
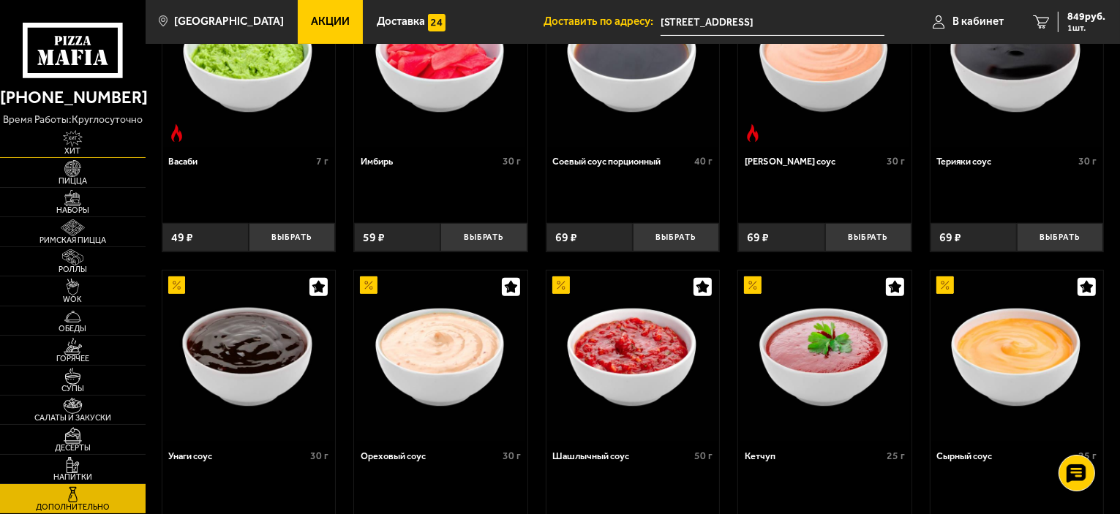
click at [93, 150] on span "Хит" at bounding box center [73, 151] width 146 height 8
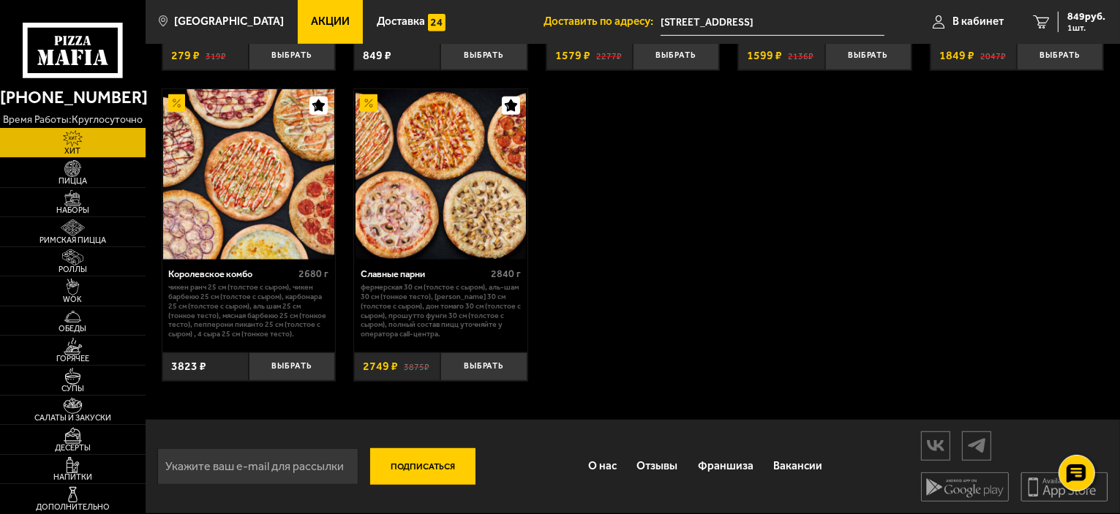
scroll to position [736, 0]
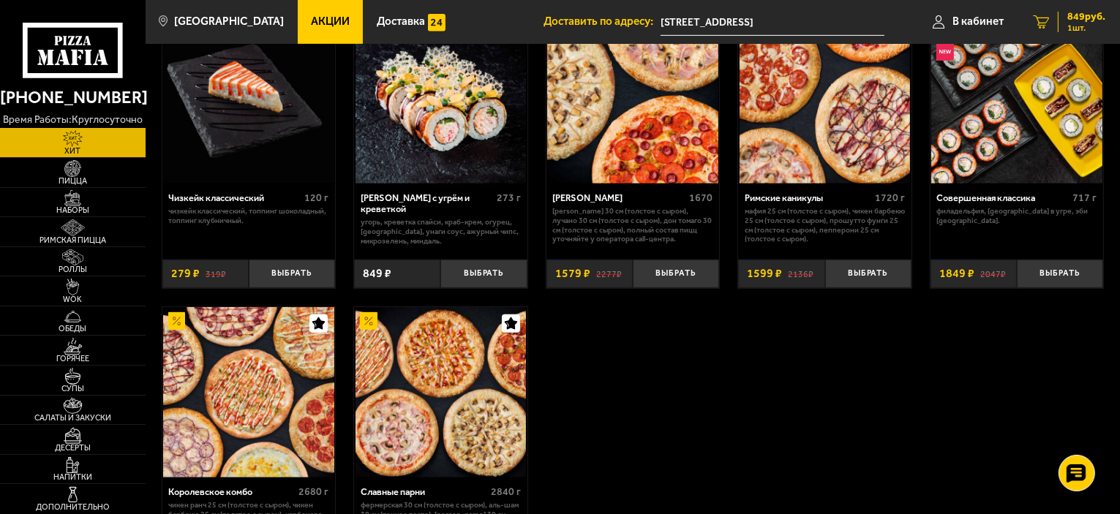
click at [1094, 27] on span "1 шт." at bounding box center [1086, 27] width 38 height 9
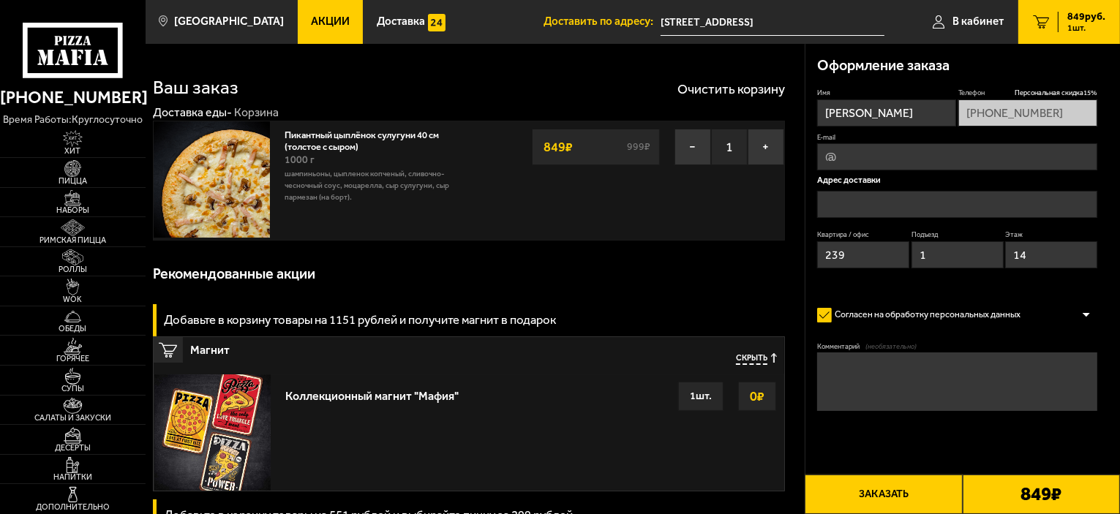
type input "[STREET_ADDRESS]"
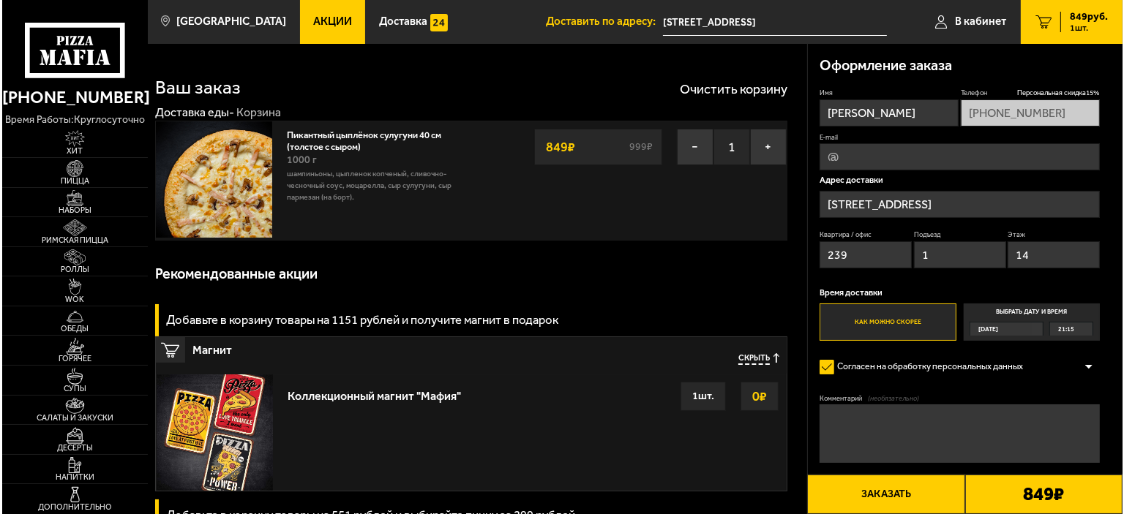
scroll to position [73, 0]
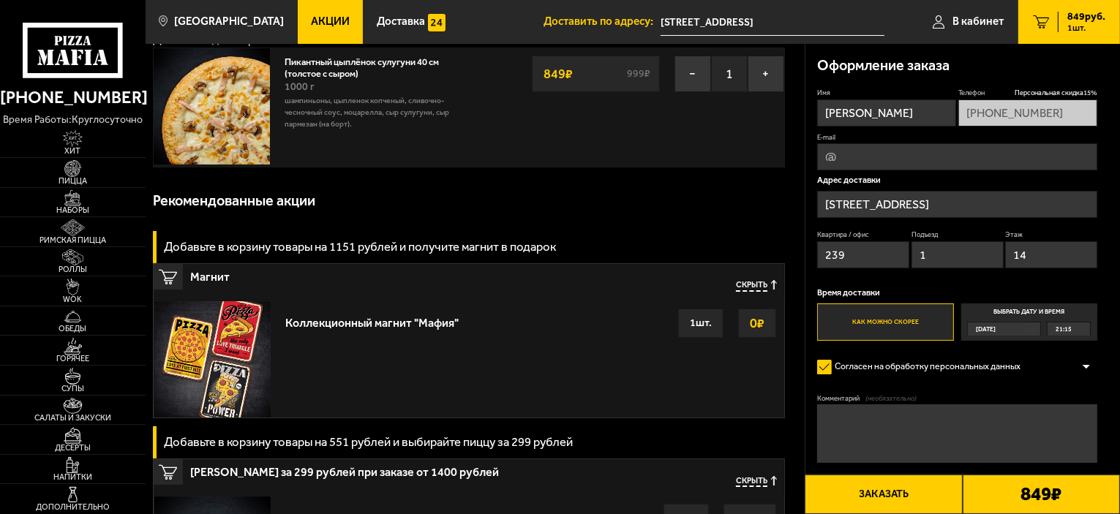
click at [902, 494] on button "Заказать" at bounding box center [883, 494] width 157 height 39
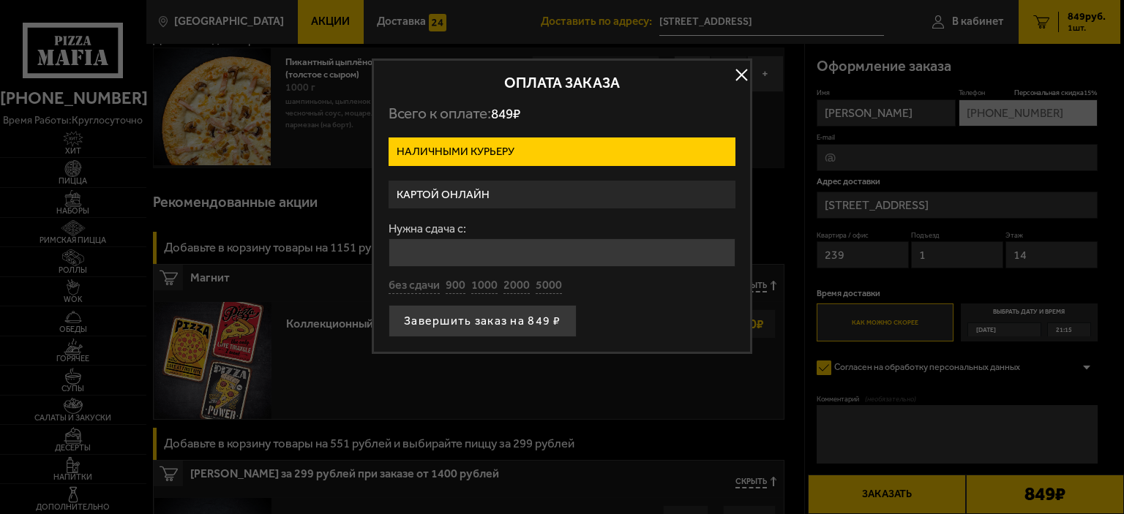
click at [491, 195] on label "Картой онлайн" at bounding box center [561, 195] width 347 height 29
click at [0, 0] on input "Картой онлайн" at bounding box center [0, 0] width 0 height 0
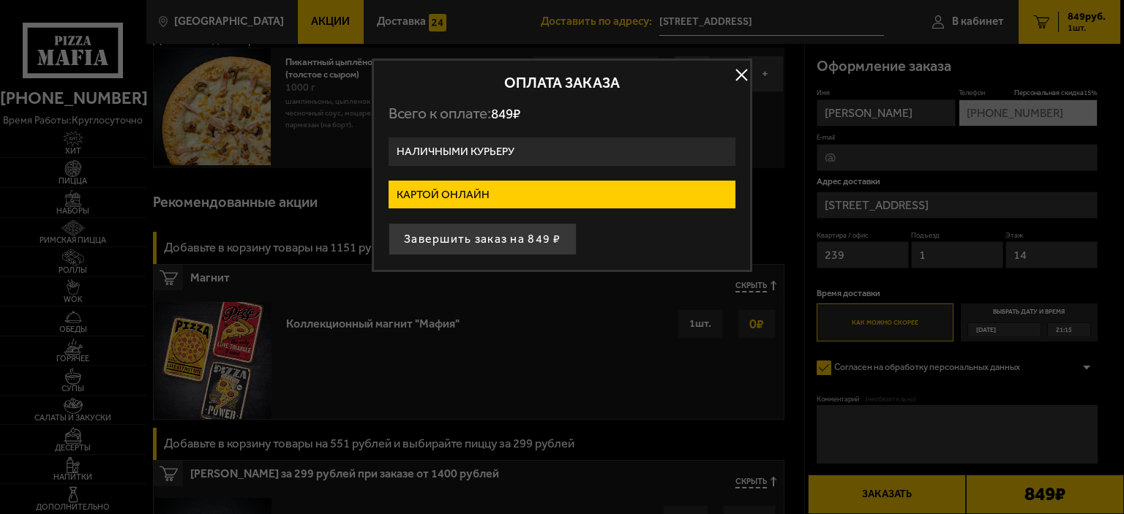
click at [497, 143] on label "Наличными курьеру" at bounding box center [561, 152] width 347 height 29
click at [0, 0] on input "Наличными курьеру" at bounding box center [0, 0] width 0 height 0
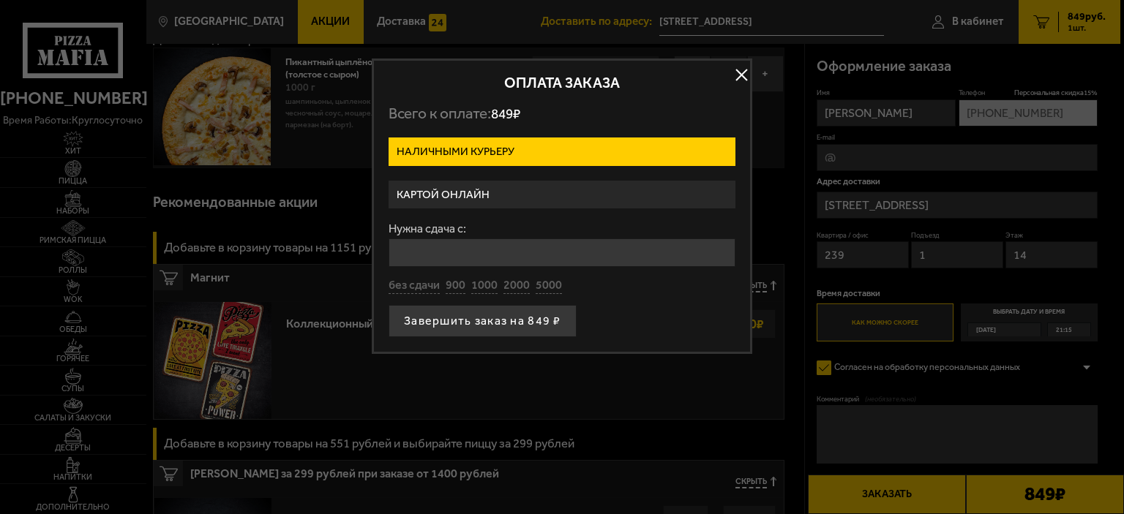
click at [485, 192] on label "Картой онлайн" at bounding box center [561, 195] width 347 height 29
click at [0, 0] on input "Картой онлайн" at bounding box center [0, 0] width 0 height 0
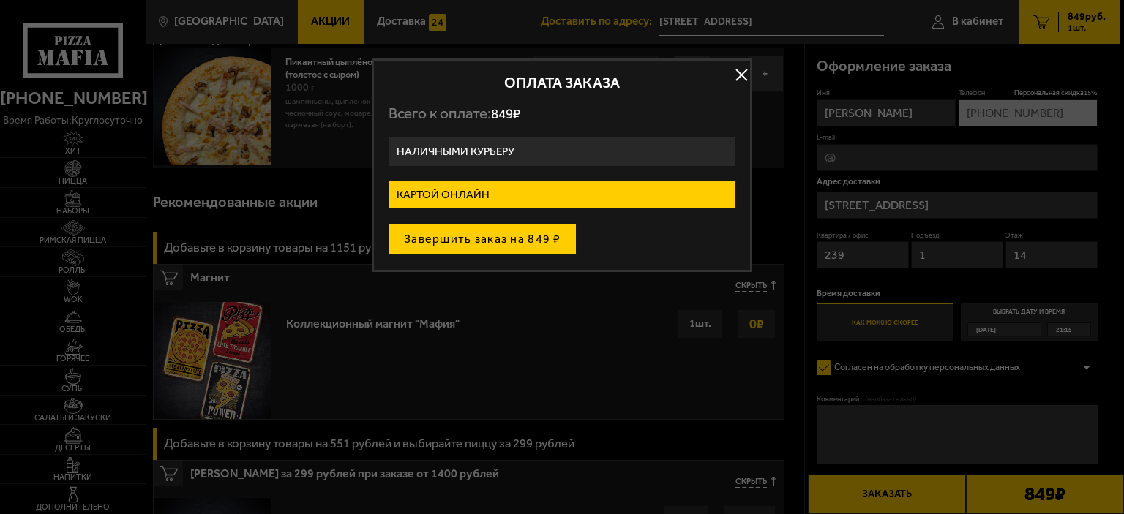
click at [466, 241] on button "Завершить заказ на 849 ₽" at bounding box center [482, 239] width 188 height 32
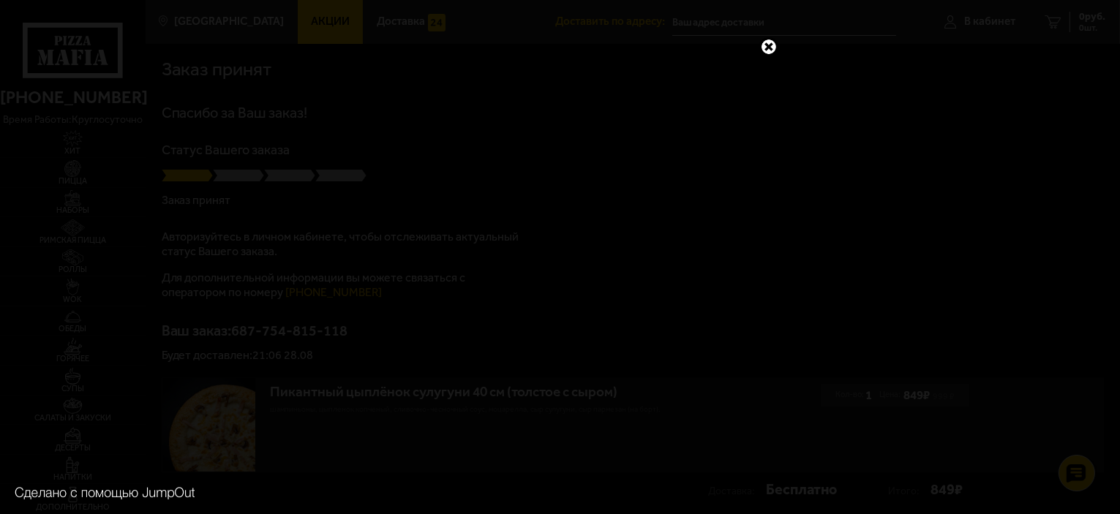
click at [763, 46] on link at bounding box center [768, 46] width 19 height 19
